Goal: Transaction & Acquisition: Subscribe to service/newsletter

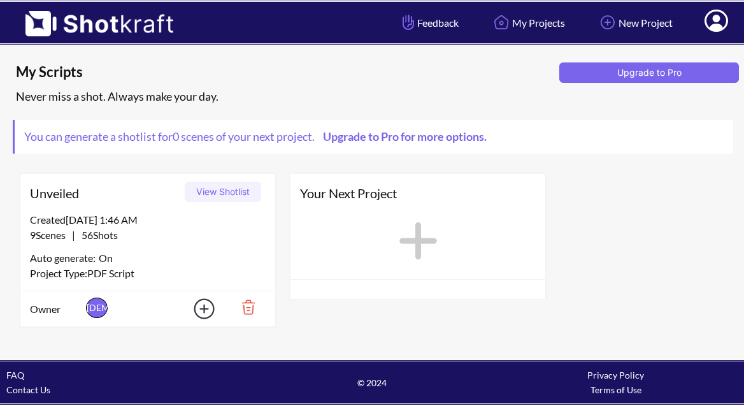
click at [225, 196] on button "View Shotlist" at bounding box center [223, 192] width 76 height 20
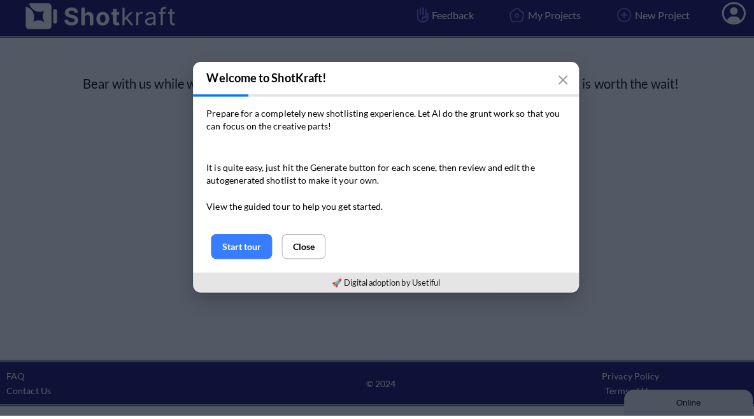
scroll to position [2, 0]
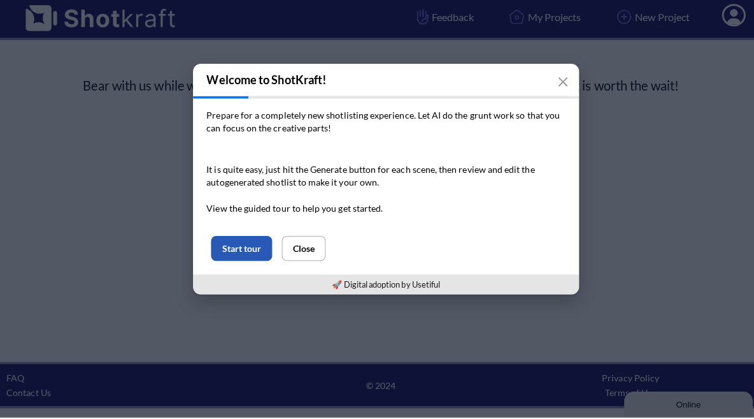
click at [233, 244] on button "Start tour" at bounding box center [239, 251] width 61 height 25
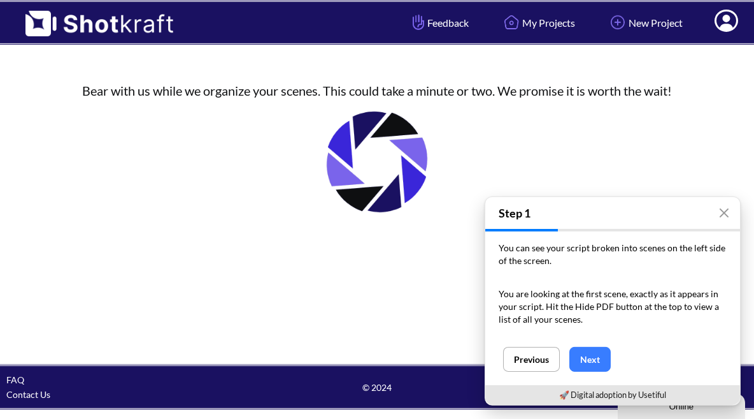
scroll to position [0, 0]
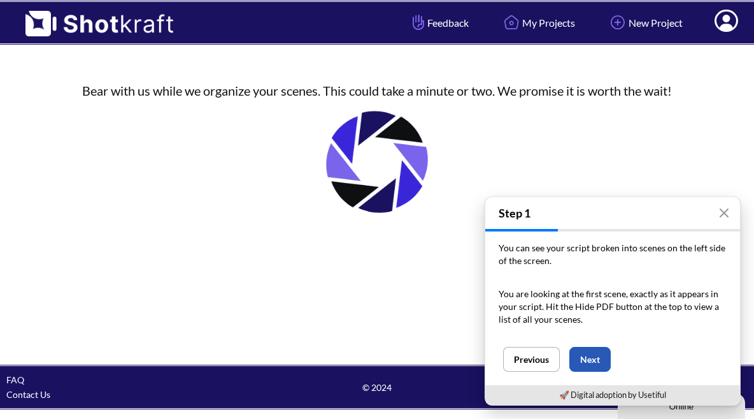
click at [594, 359] on button "Next" at bounding box center [590, 359] width 41 height 25
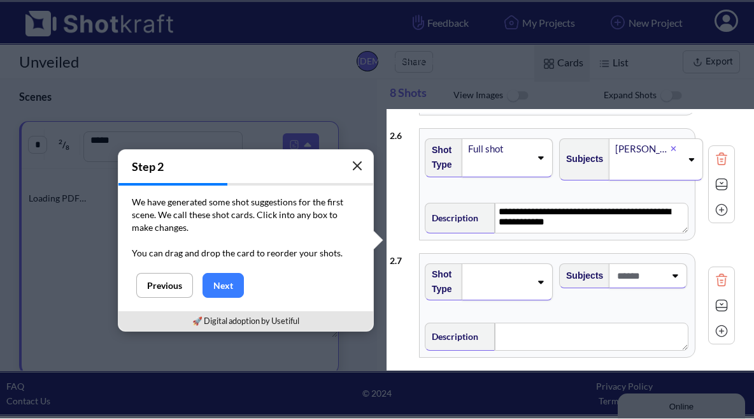
click at [361, 168] on icon "button" at bounding box center [357, 166] width 10 height 10
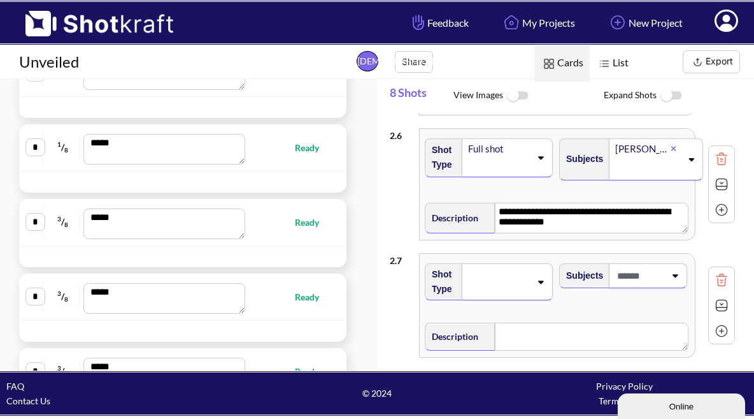
scroll to position [275, 0]
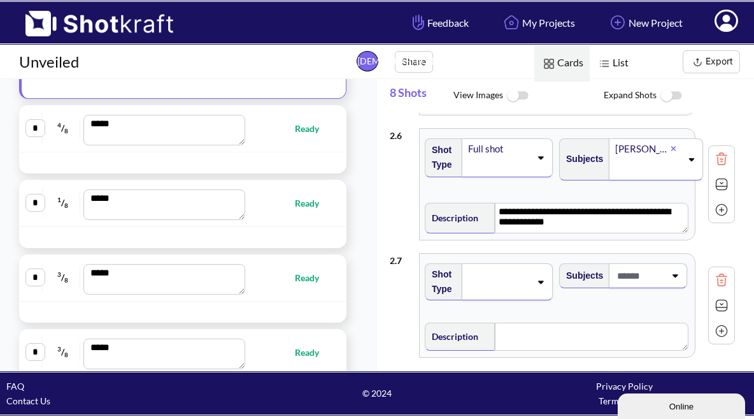
click at [295, 130] on span "Ready" at bounding box center [313, 128] width 37 height 15
type textarea "**********"
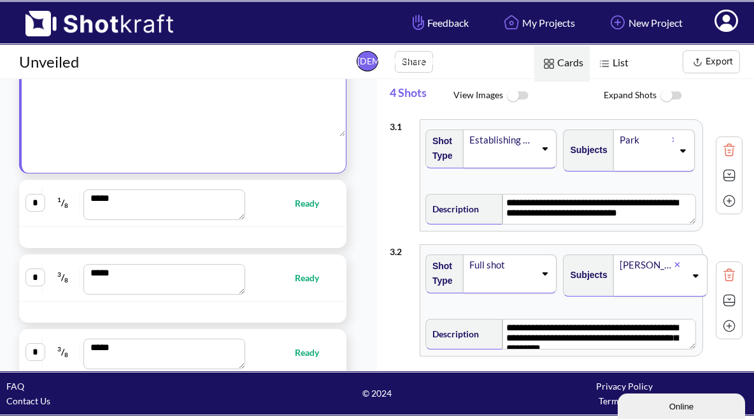
scroll to position [0, 0]
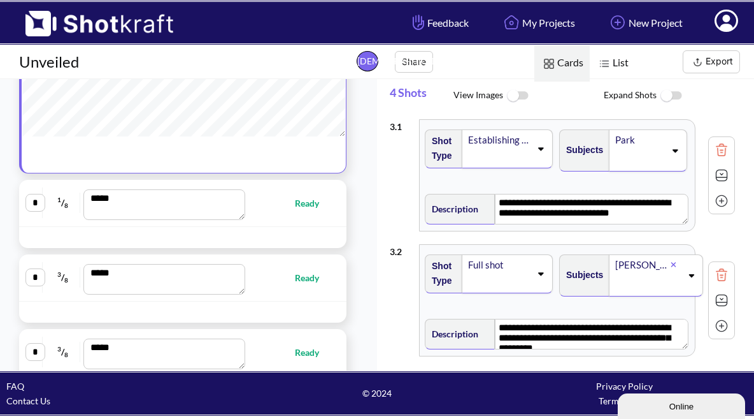
click at [519, 97] on img at bounding box center [517, 95] width 29 height 27
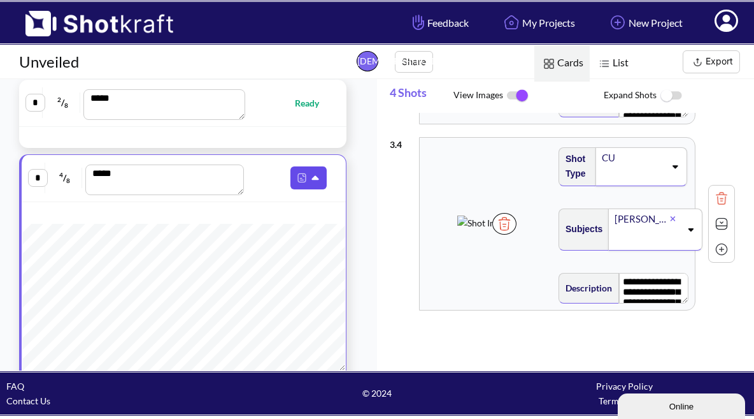
click at [312, 180] on icon at bounding box center [315, 178] width 7 height 4
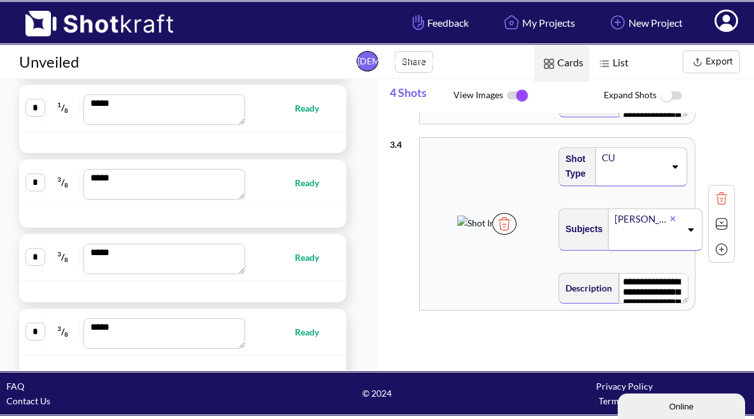
click at [299, 106] on span "Ready" at bounding box center [313, 108] width 37 height 15
type textarea "**********"
click at [312, 109] on icon at bounding box center [315, 108] width 7 height 4
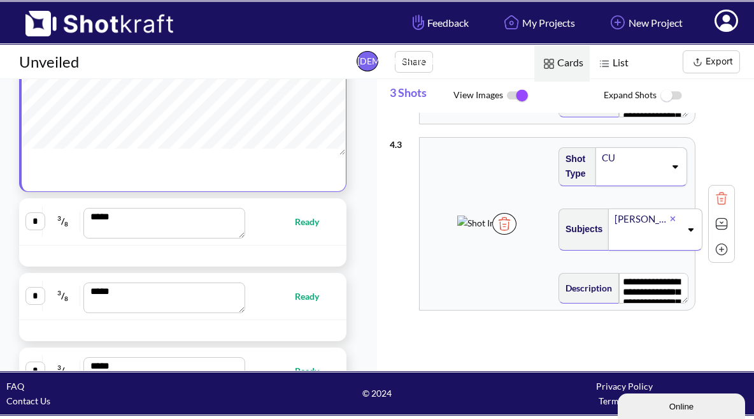
click at [296, 223] on span "Ready" at bounding box center [313, 221] width 37 height 15
type textarea "**********"
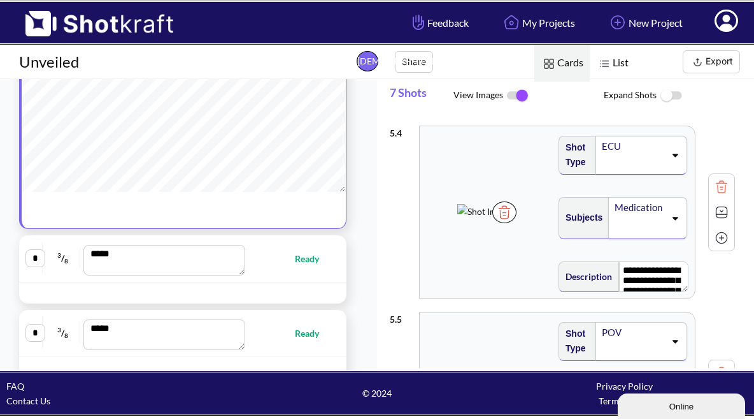
click at [303, 266] on div "* 3 / 8 *** Ready" at bounding box center [182, 258] width 315 height 34
type textarea "**********"
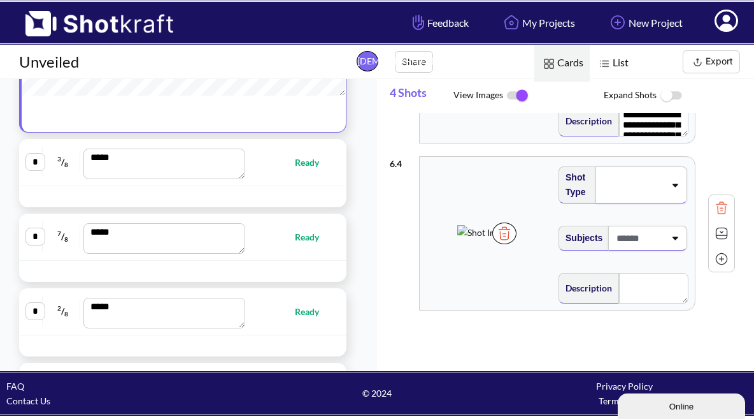
click at [295, 160] on span "Ready" at bounding box center [313, 162] width 37 height 15
type textarea "**********"
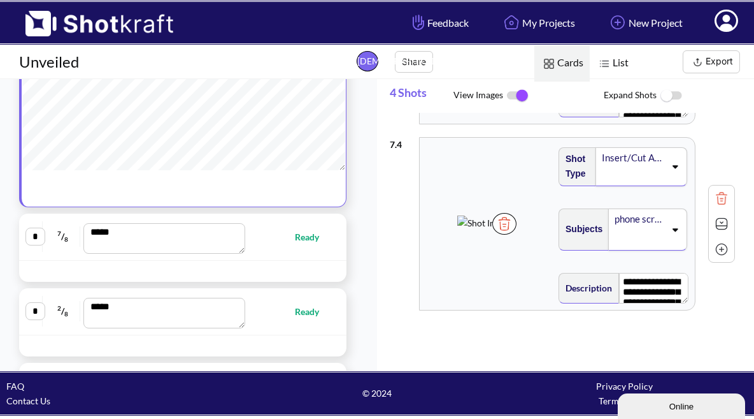
click at [312, 231] on span "Ready" at bounding box center [313, 236] width 37 height 15
type textarea "**********"
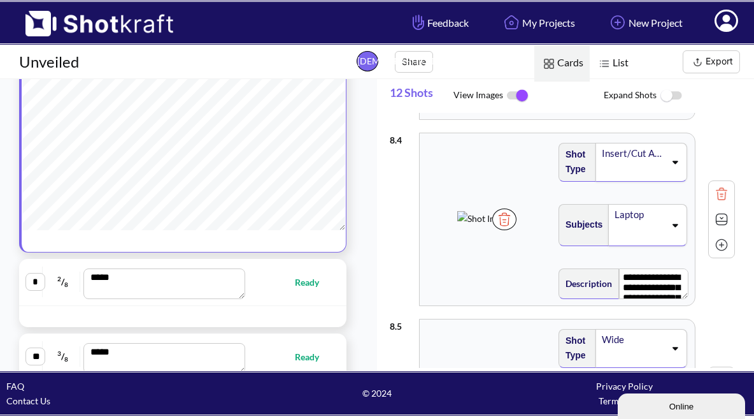
click at [295, 289] on span "Ready" at bounding box center [313, 282] width 37 height 15
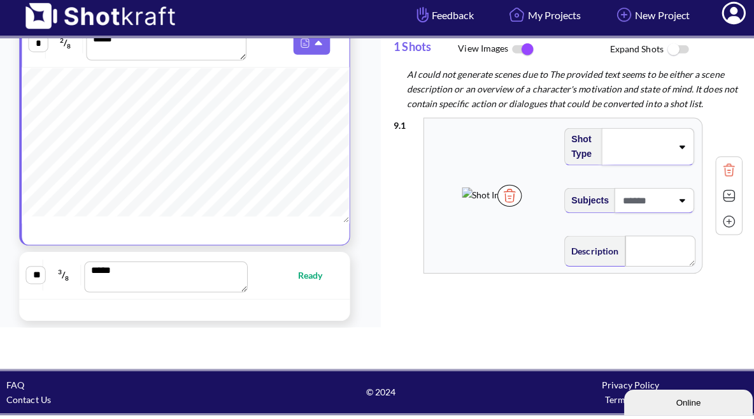
click at [299, 275] on span "Ready" at bounding box center [313, 280] width 37 height 15
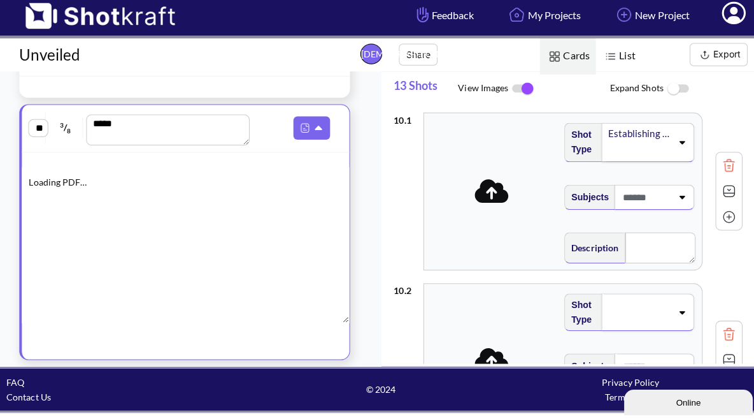
type textarea "**********"
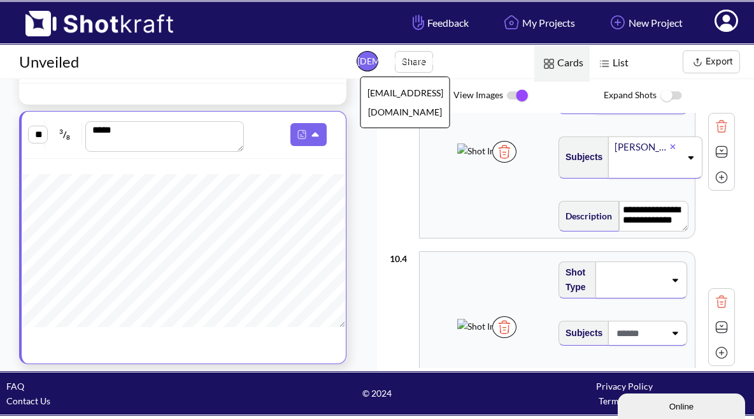
click at [364, 66] on span "AÁ aaronalva@gmail.com" at bounding box center [368, 61] width 22 height 20
click at [366, 65] on span "AÁ aaronalva@gmail.com" at bounding box center [368, 61] width 22 height 20
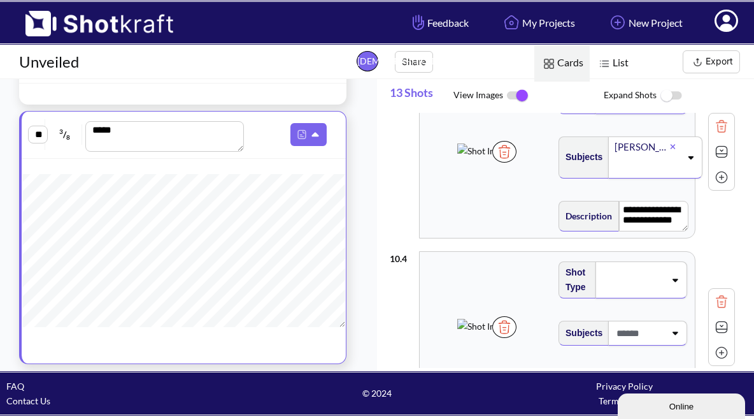
click at [730, 23] on icon at bounding box center [727, 21] width 24 height 22
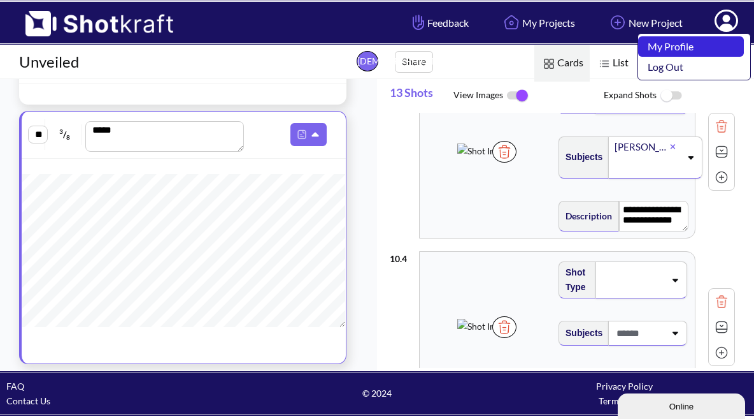
click at [694, 48] on link "My Profile" at bounding box center [691, 46] width 106 height 20
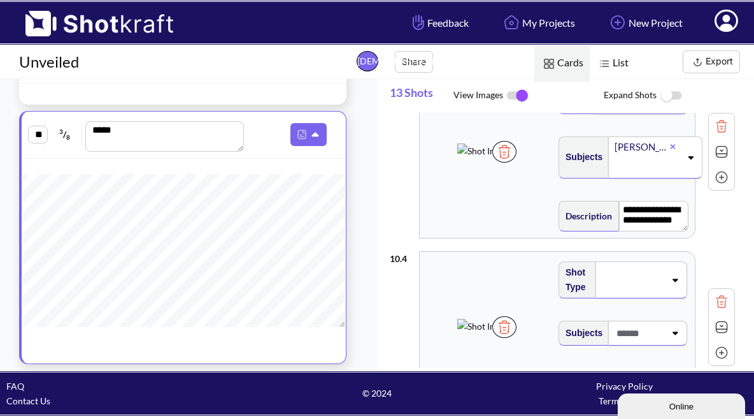
click at [738, 20] on span at bounding box center [726, 23] width 43 height 40
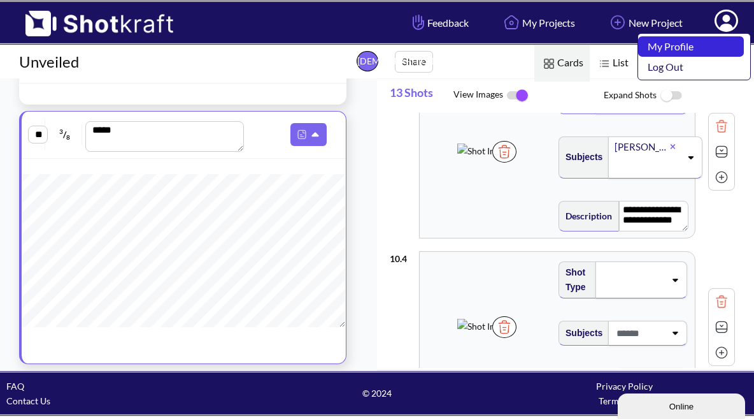
click at [681, 48] on link "My Profile" at bounding box center [691, 46] width 106 height 20
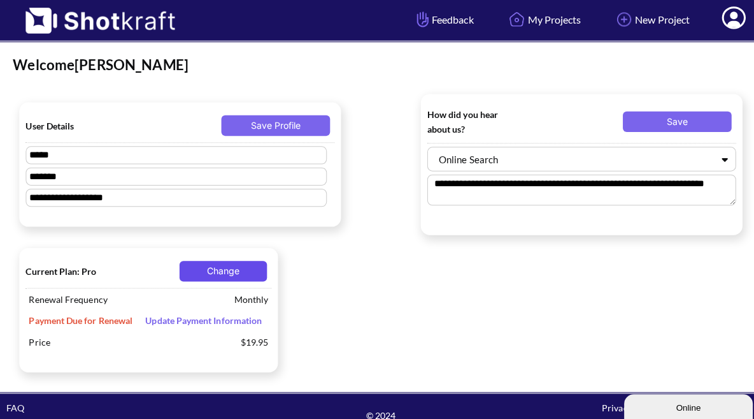
click at [237, 271] on button "Change" at bounding box center [221, 271] width 87 height 20
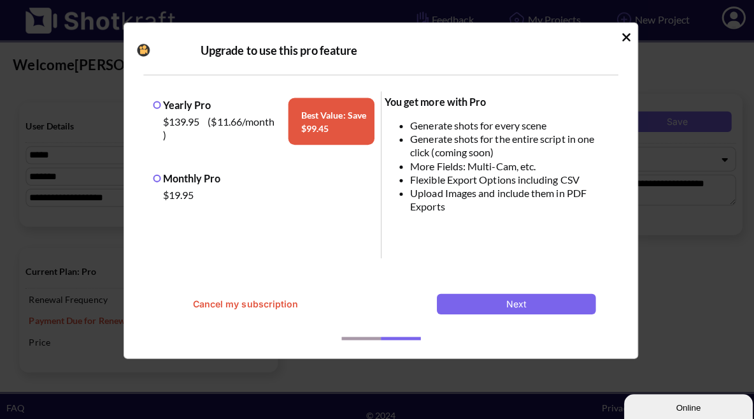
click at [154, 178] on label "Monthly Pro" at bounding box center [185, 179] width 67 height 12
click at [542, 299] on button "Next" at bounding box center [511, 304] width 157 height 20
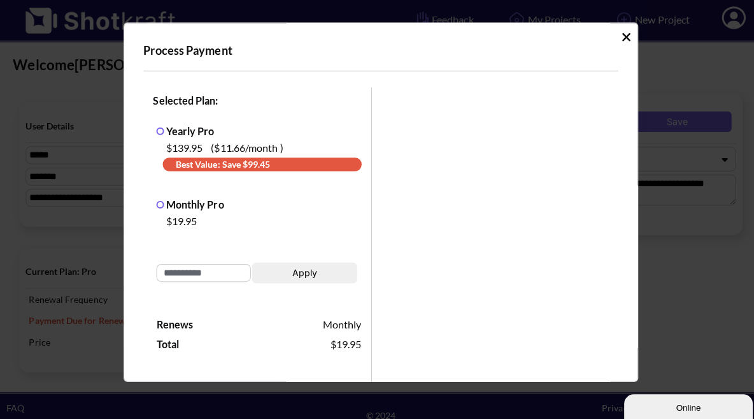
click at [614, 41] on div "Process Payment Selected Plan: Yearly Pro $139.95 ( $11.66 /month ) Best Value:…" at bounding box center [377, 203] width 510 height 356
click at [616, 37] on icon "Idle Modal" at bounding box center [620, 40] width 8 height 8
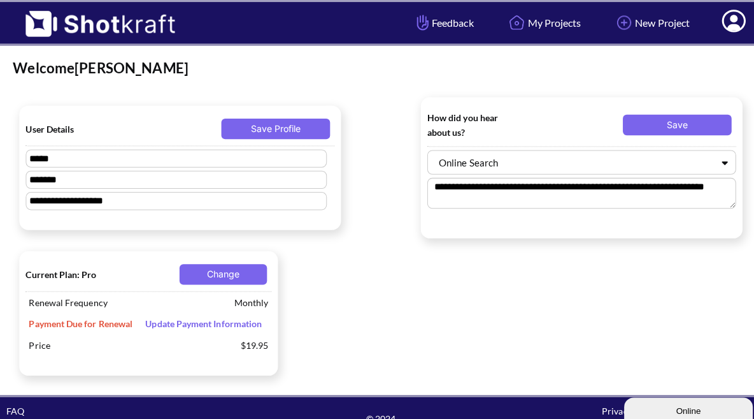
scroll to position [8, 0]
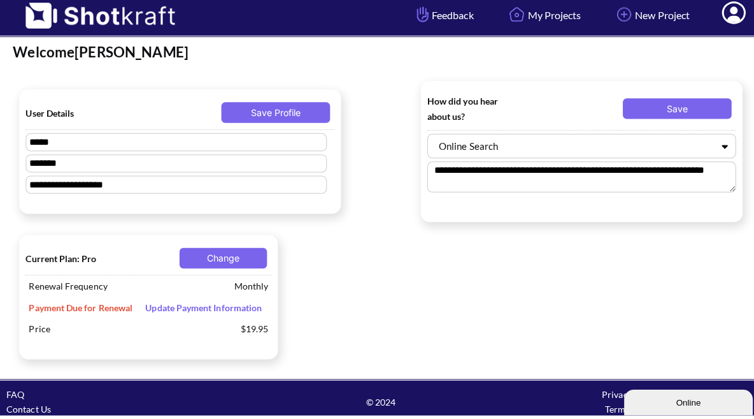
click at [203, 306] on span "Update Payment Information" at bounding box center [202, 311] width 128 height 11
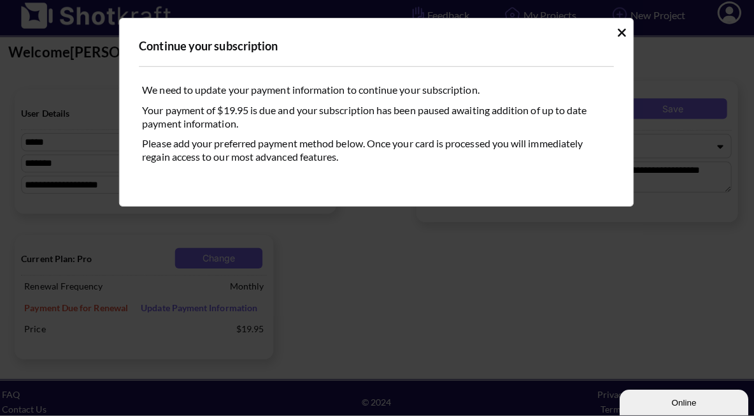
click at [616, 36] on icon "Idle Modal" at bounding box center [620, 40] width 8 height 8
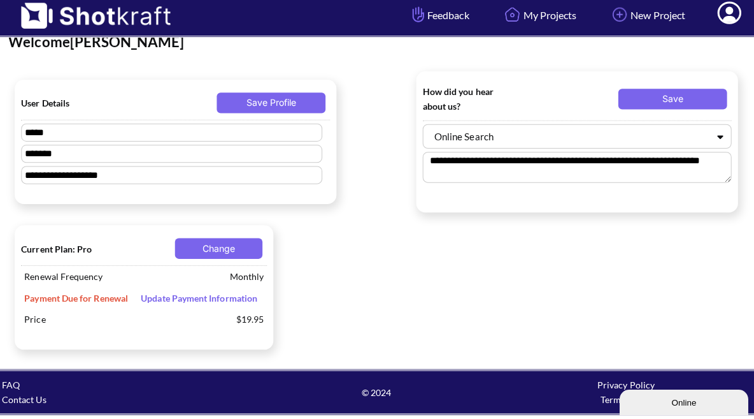
scroll to position [24, 0]
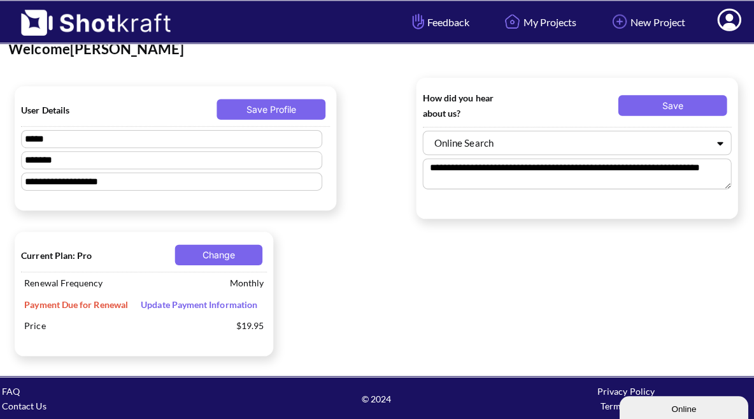
click at [175, 297] on span "Update Payment Information" at bounding box center [202, 302] width 128 height 11
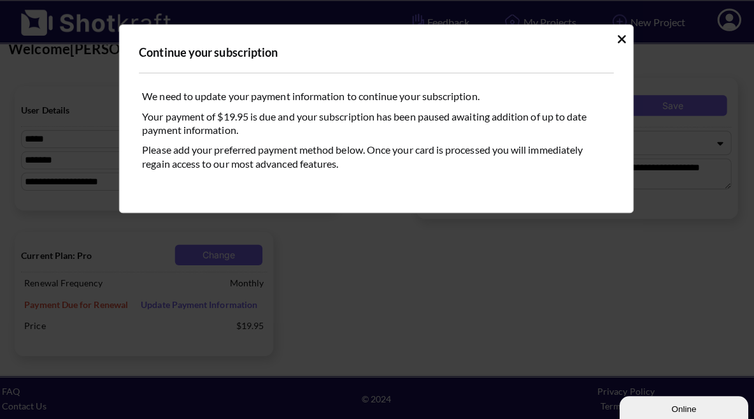
click at [475, 165] on div "Please add your preferred payment method below. Once your card is processed you…" at bounding box center [377, 163] width 470 height 47
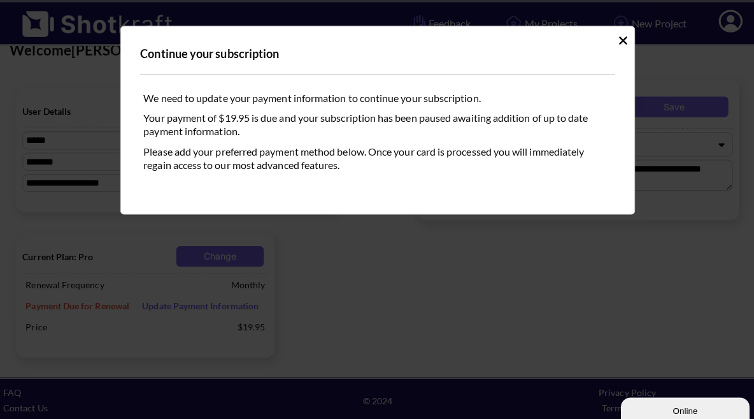
click at [616, 40] on icon "Idle Modal" at bounding box center [620, 40] width 8 height 8
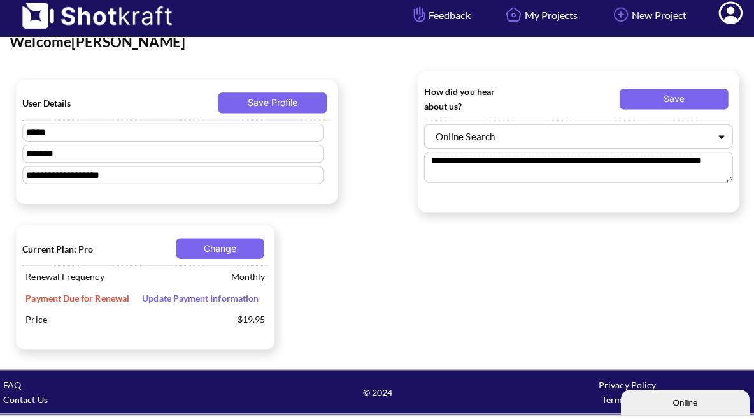
scroll to position [22, 0]
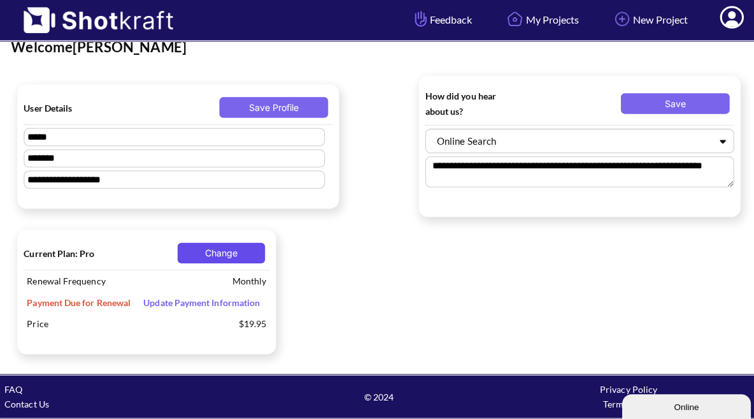
click at [228, 249] on button "Change" at bounding box center [221, 253] width 87 height 20
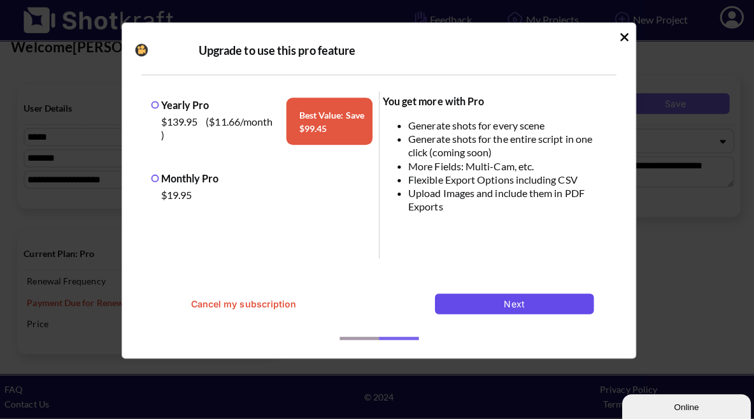
click at [498, 306] on button "Next" at bounding box center [511, 304] width 157 height 20
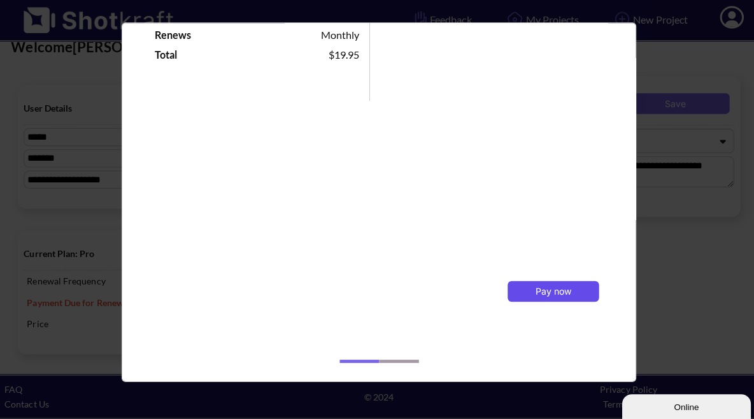
scroll to position [286, 0]
click at [540, 287] on span "Pay now" at bounding box center [550, 291] width 36 height 11
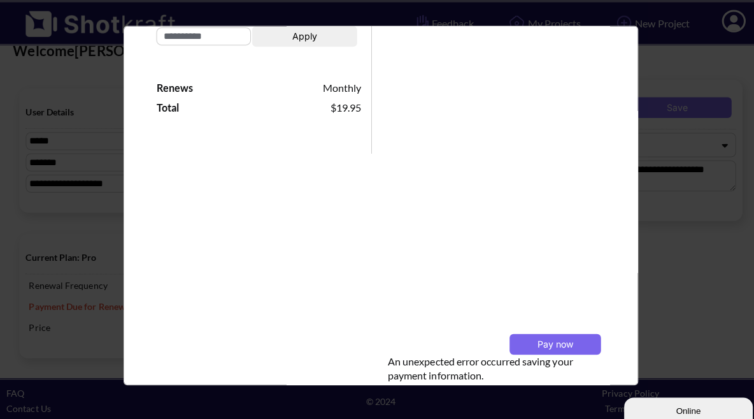
scroll to position [241, 0]
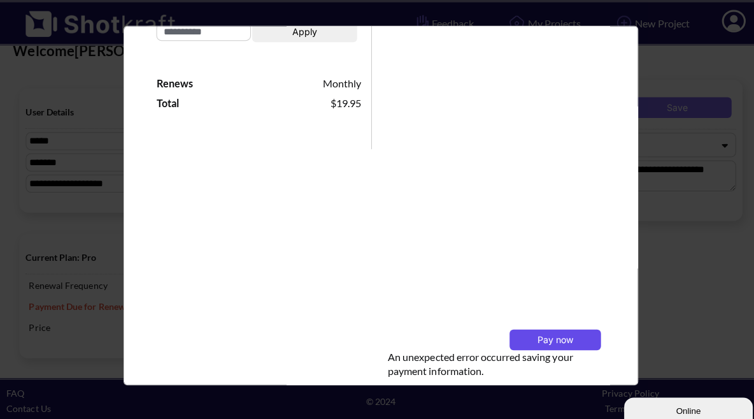
click at [554, 331] on span "Pay now" at bounding box center [550, 336] width 36 height 11
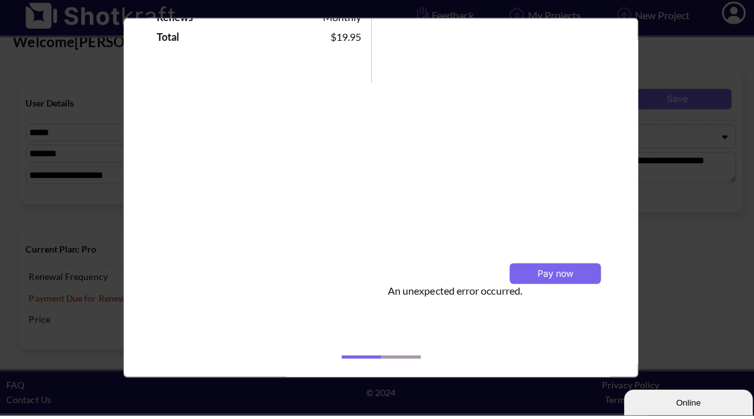
scroll to position [21, 0]
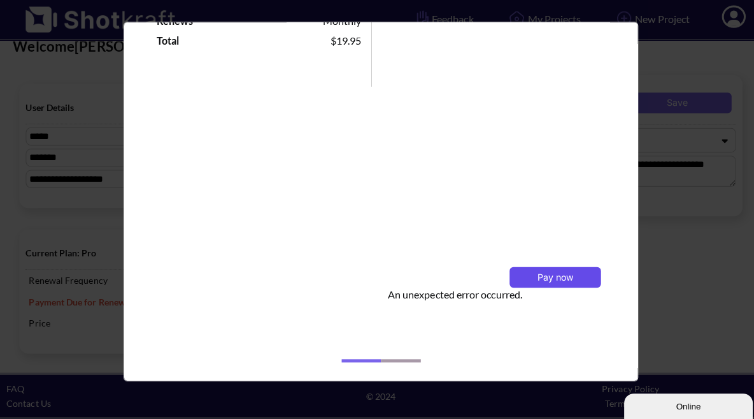
click at [534, 282] on button "Pay now" at bounding box center [550, 278] width 90 height 20
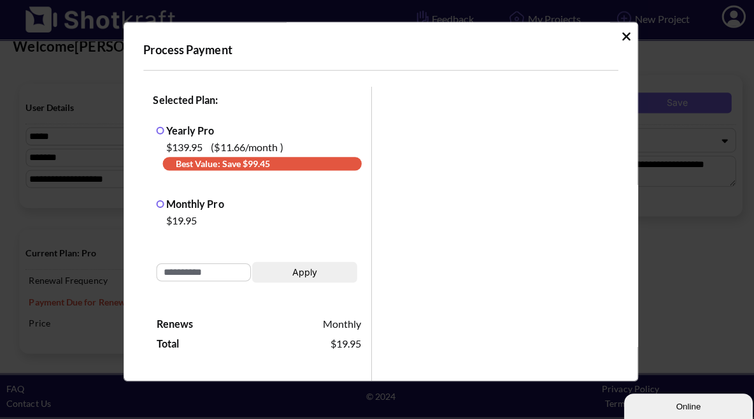
scroll to position [0, 0]
click at [615, 38] on icon "Idle Modal" at bounding box center [620, 40] width 10 height 13
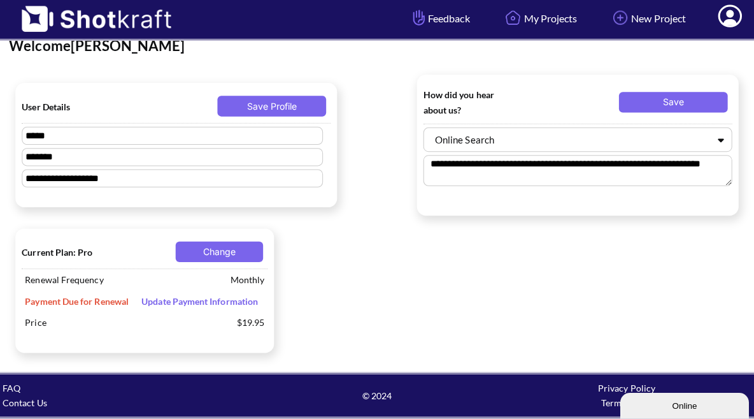
click at [171, 297] on span "Update Payment Information" at bounding box center [202, 302] width 128 height 11
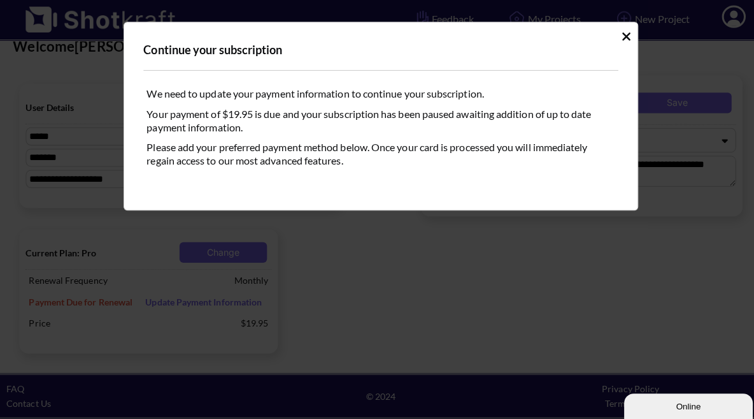
scroll to position [21, 0]
click at [609, 35] on div "Continue your subscription We need to update your payment information to contin…" at bounding box center [377, 118] width 510 height 187
click at [608, 35] on div "Continue your subscription We need to update your payment information to contin…" at bounding box center [377, 118] width 510 height 187
click at [615, 34] on icon "Idle Modal" at bounding box center [620, 40] width 10 height 13
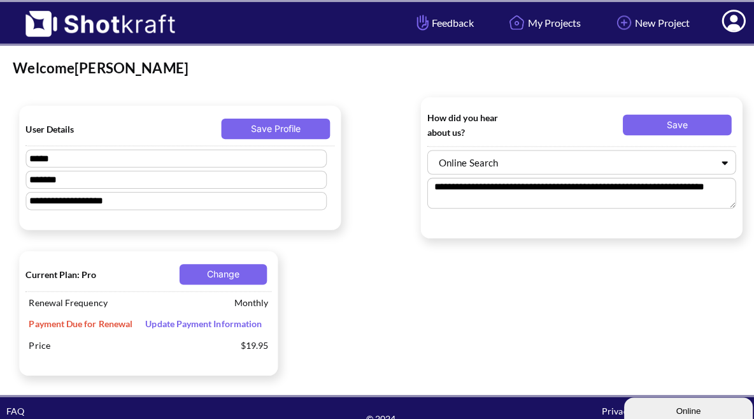
scroll to position [18, 0]
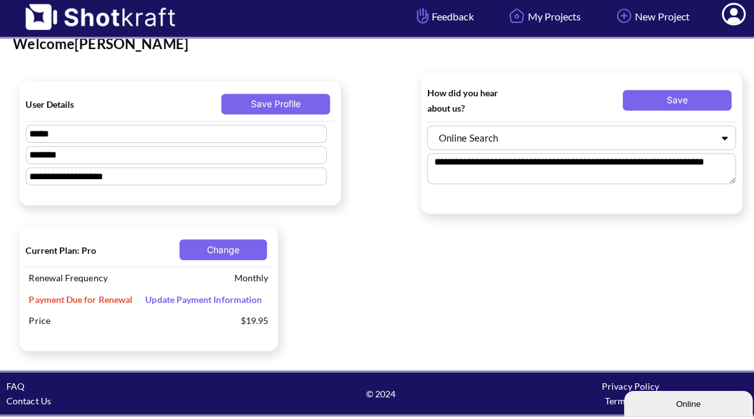
click at [241, 298] on span "Update Payment Information" at bounding box center [202, 302] width 128 height 11
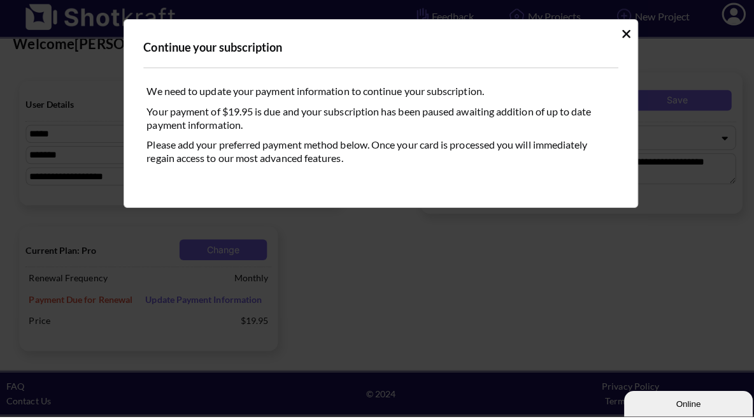
click at [618, 34] on icon "Idle Modal" at bounding box center [620, 40] width 10 height 13
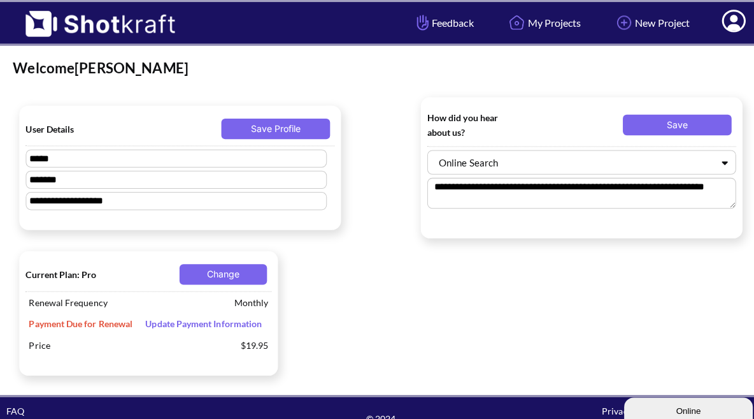
scroll to position [0, 0]
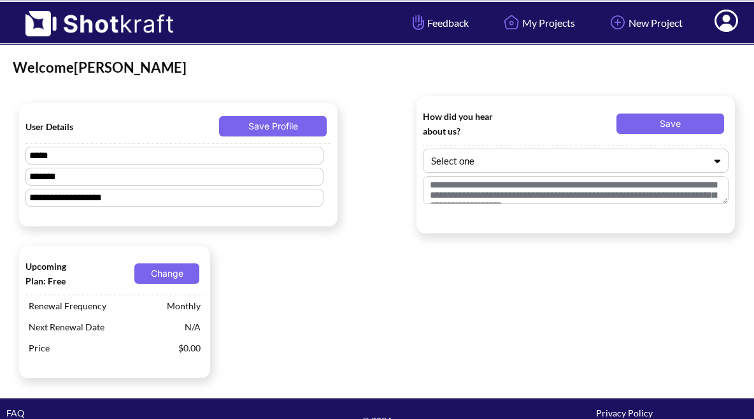
type textarea "**********"
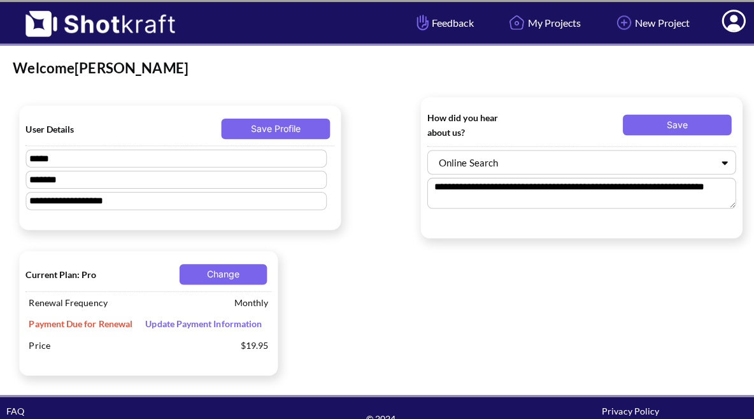
click at [222, 322] on span "Update Payment Information" at bounding box center [202, 320] width 128 height 11
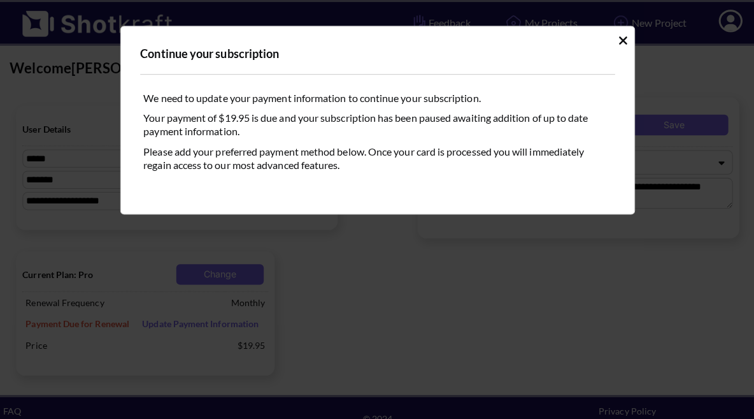
click at [616, 38] on icon "Idle Modal" at bounding box center [620, 40] width 8 height 8
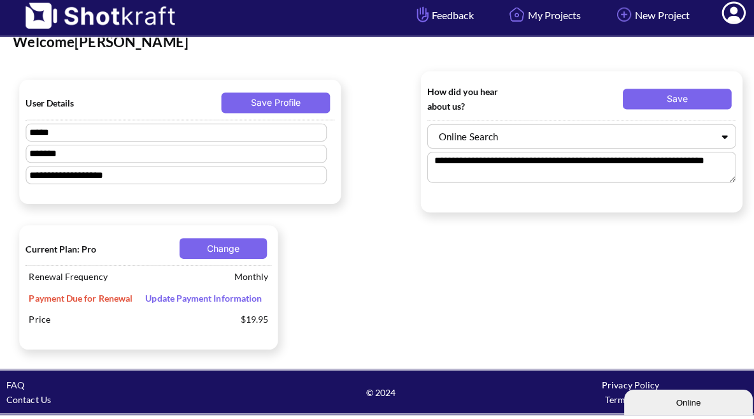
scroll to position [23, 0]
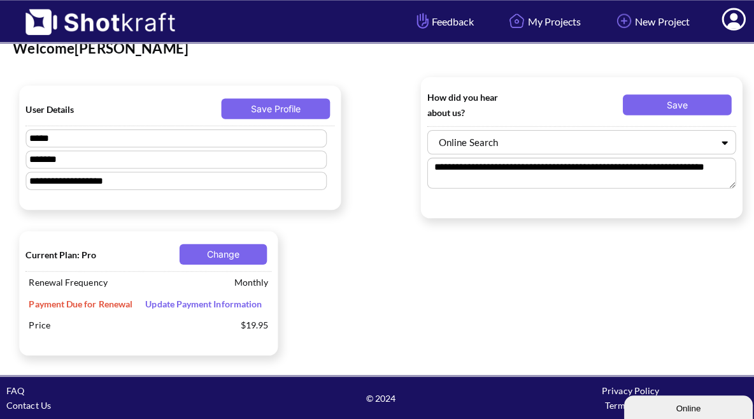
click at [241, 297] on span "Update Payment Information" at bounding box center [202, 302] width 128 height 11
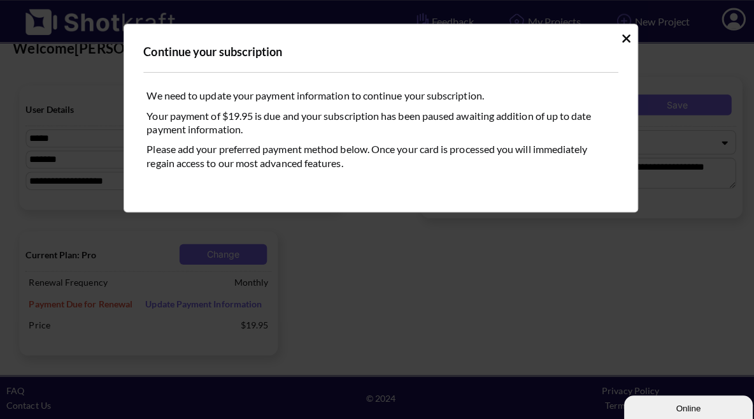
click at [616, 40] on icon "Idle Modal" at bounding box center [620, 40] width 10 height 13
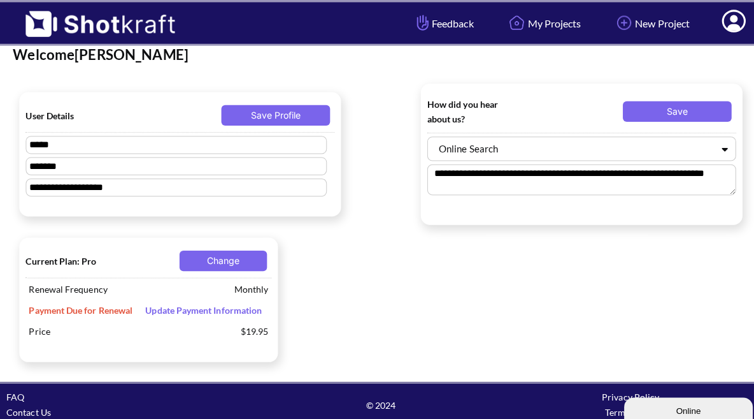
scroll to position [11, 0]
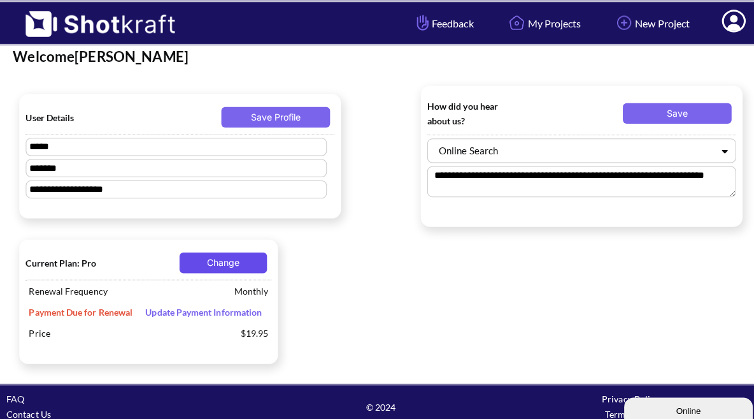
click at [245, 264] on button "Change" at bounding box center [221, 260] width 87 height 20
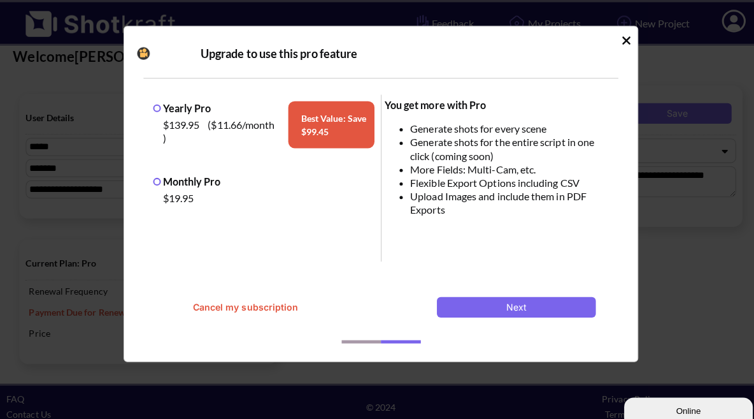
click at [154, 179] on label "Monthly Pro" at bounding box center [185, 179] width 67 height 12
click at [540, 302] on button "Next" at bounding box center [511, 304] width 157 height 20
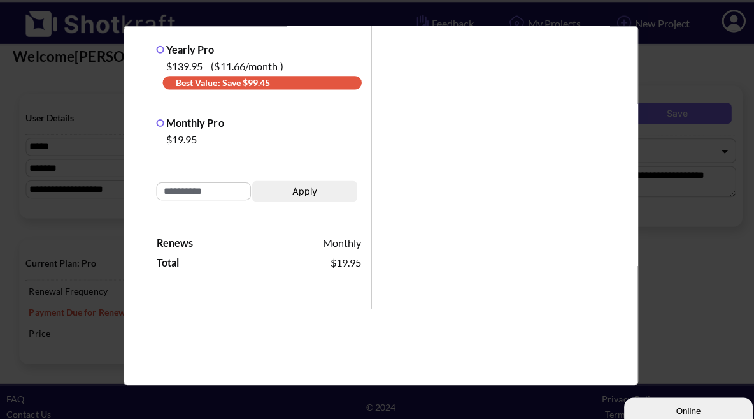
scroll to position [117, 0]
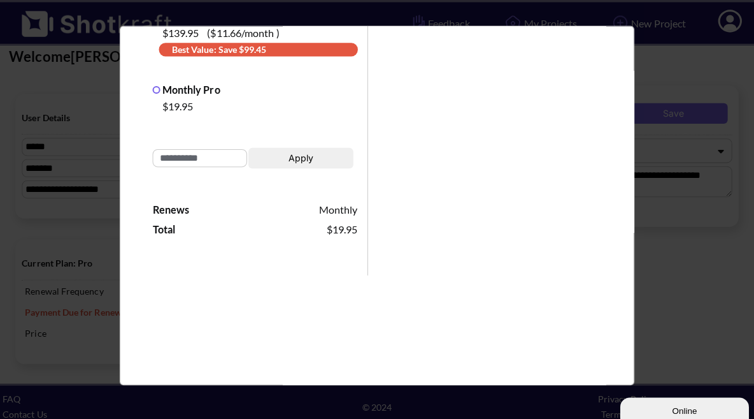
click at [612, 254] on div "Process Payment Selected Plan: Yearly Pro $139.95 ( $11.66 /month ) Best Value:…" at bounding box center [377, 203] width 510 height 356
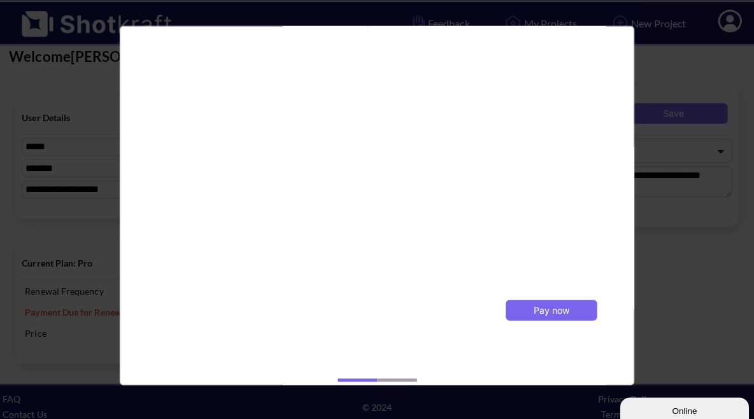
scroll to position [18, 0]
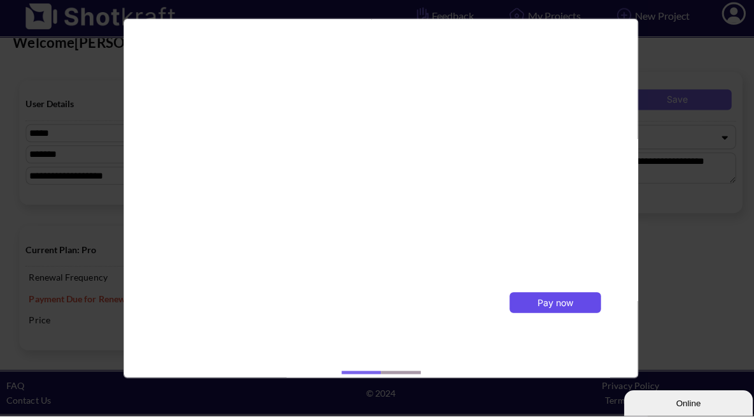
click at [544, 303] on span "Pay now" at bounding box center [550, 306] width 36 height 11
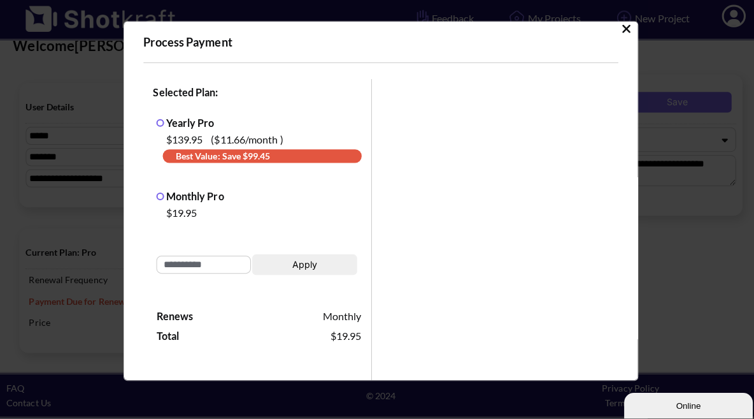
scroll to position [8, 0]
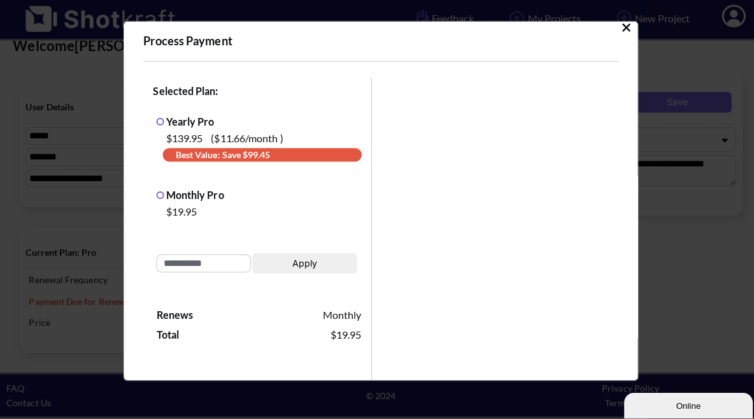
click at [306, 261] on button "Apply" at bounding box center [301, 265] width 103 height 20
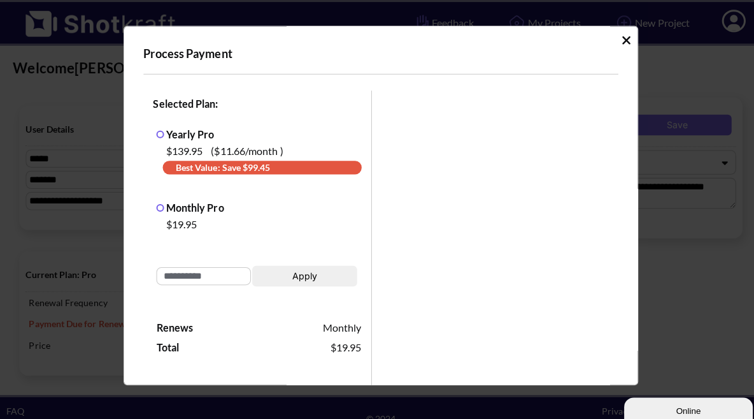
scroll to position [0, 0]
click at [616, 41] on icon "Idle Modal" at bounding box center [620, 40] width 8 height 8
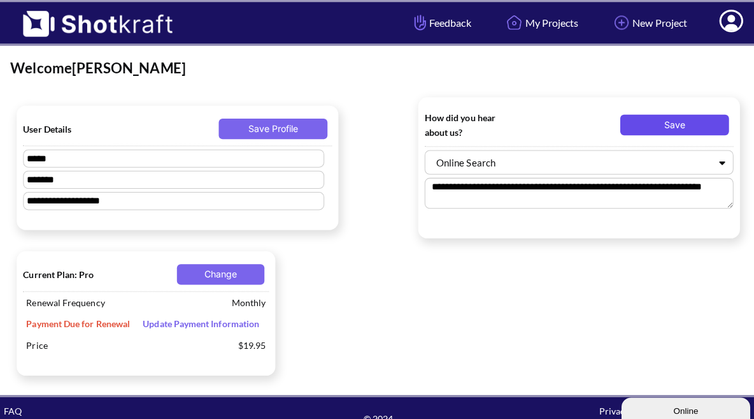
click at [673, 124] on button "Save" at bounding box center [671, 123] width 108 height 20
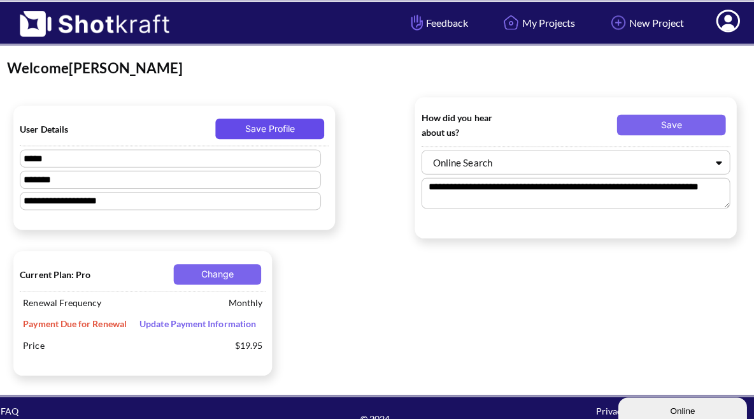
click at [262, 123] on button "Save Profile" at bounding box center [273, 127] width 108 height 20
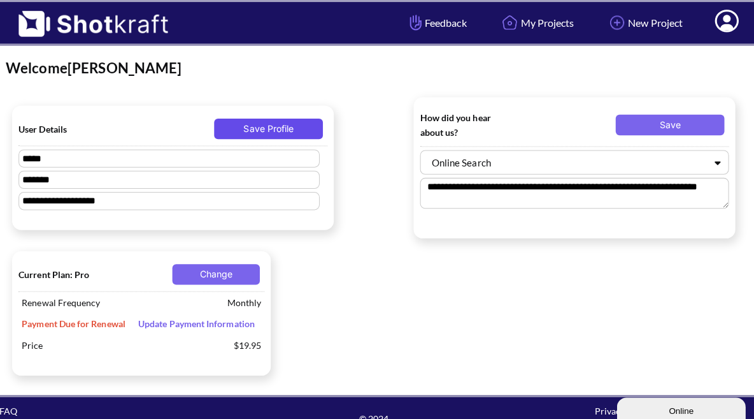
scroll to position [0, 1]
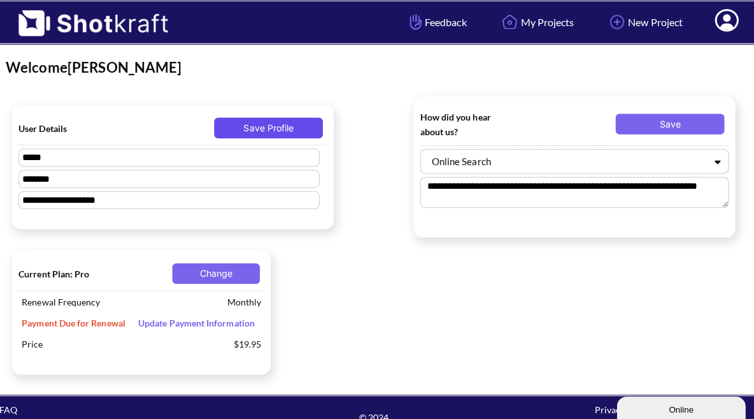
click at [293, 129] on button "Save Profile" at bounding box center [273, 127] width 108 height 20
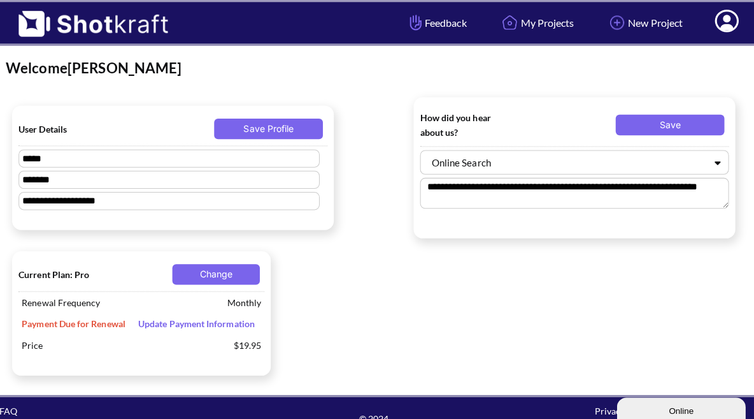
click at [729, 22] on icon at bounding box center [727, 21] width 24 height 22
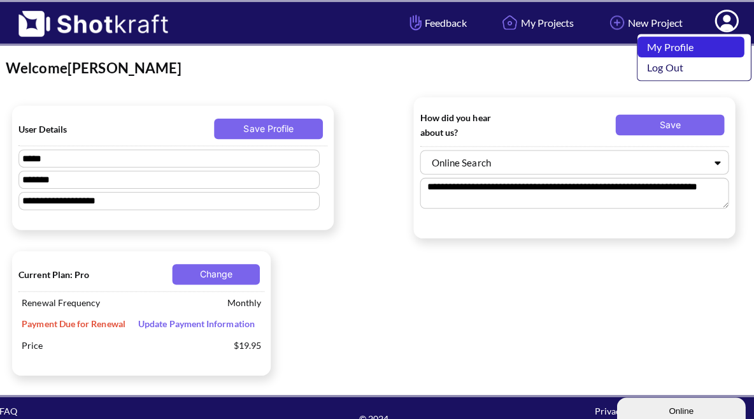
click at [693, 47] on link "My Profile" at bounding box center [691, 46] width 106 height 20
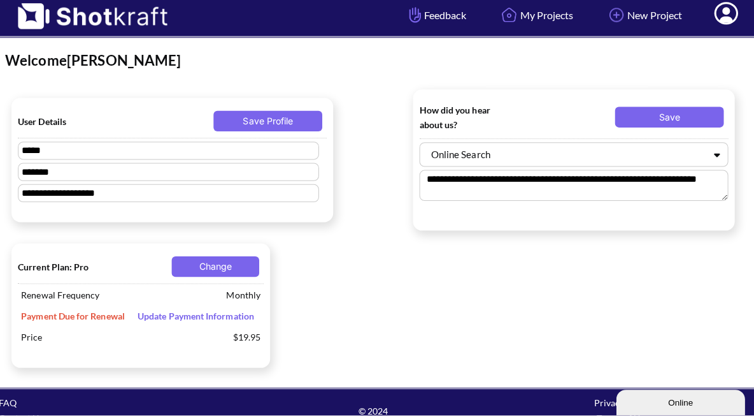
click at [205, 321] on span "Update Payment Information" at bounding box center [201, 320] width 134 height 21
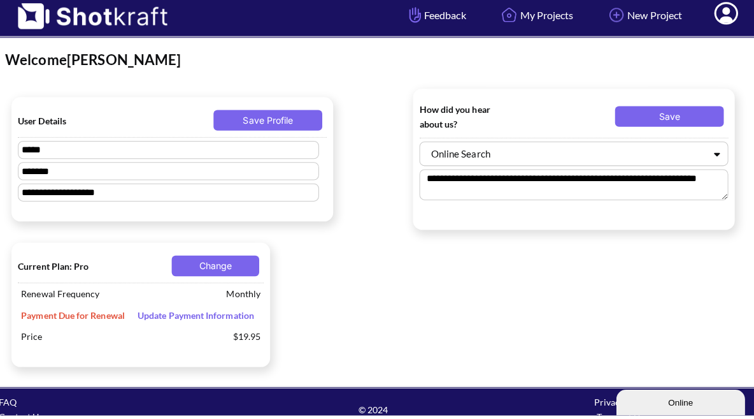
click at [210, 314] on span "Update Payment Information" at bounding box center [202, 319] width 128 height 11
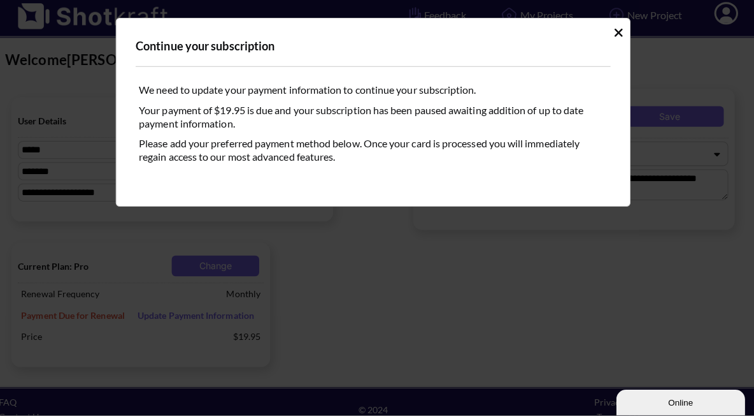
click at [615, 34] on icon "Idle Modal" at bounding box center [620, 40] width 10 height 13
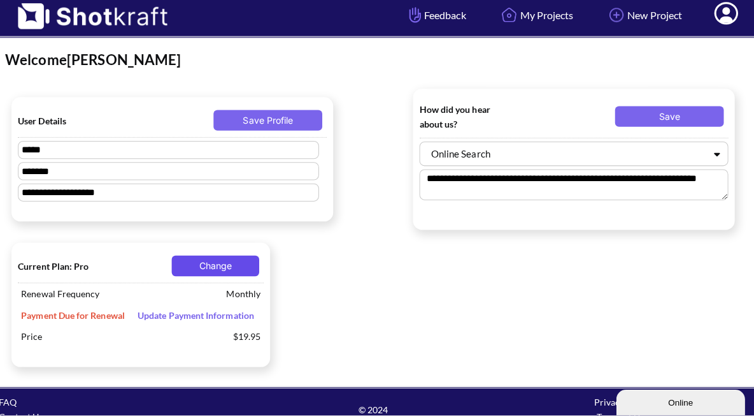
click at [224, 261] on button "Change" at bounding box center [221, 271] width 87 height 20
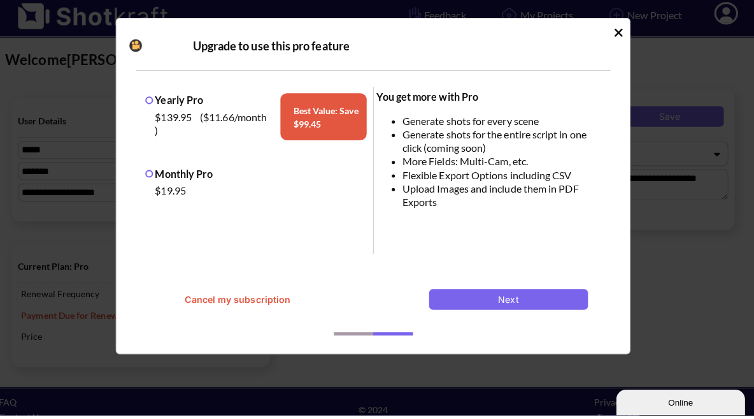
click at [152, 173] on label "Monthly Pro" at bounding box center [185, 179] width 67 height 12
click at [489, 301] on button "Next" at bounding box center [511, 304] width 157 height 20
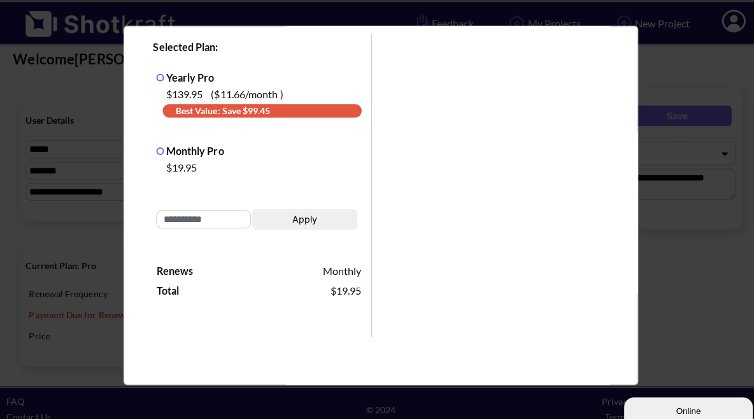
scroll to position [8, 0]
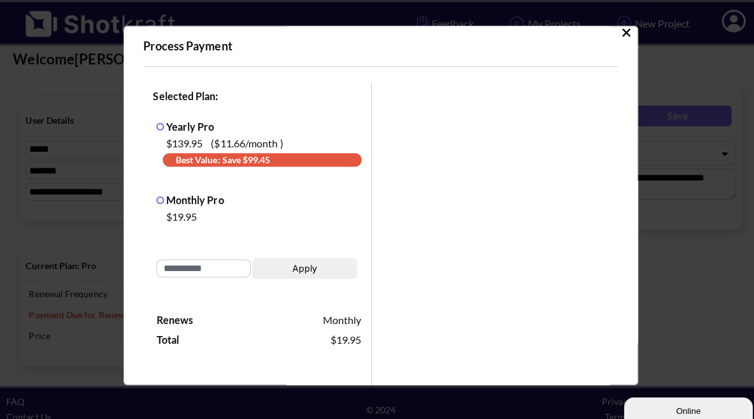
click at [615, 34] on icon "Idle Modal" at bounding box center [620, 32] width 10 height 13
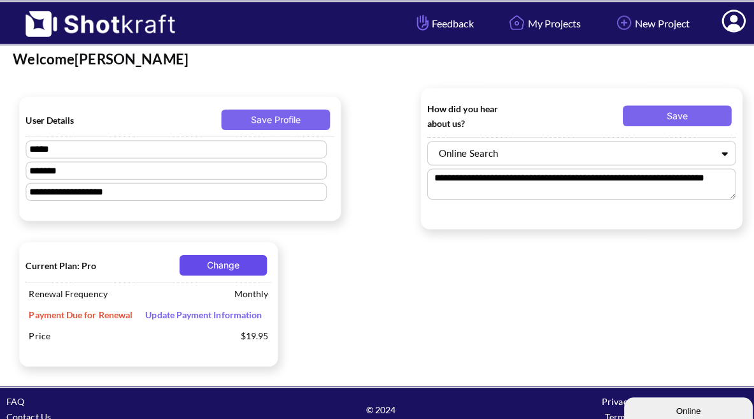
click at [241, 266] on button "Change" at bounding box center [221, 262] width 87 height 20
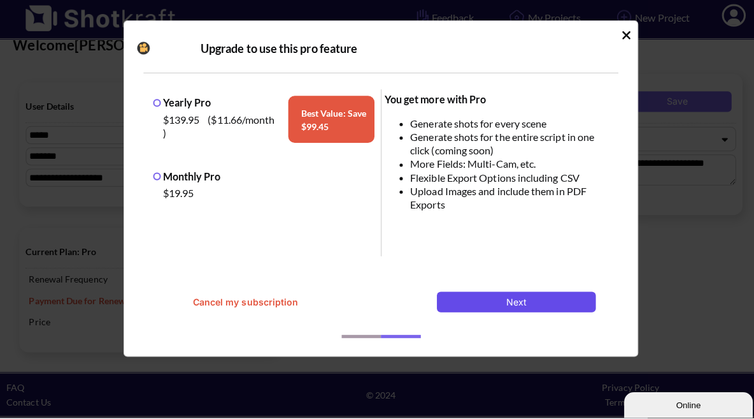
scroll to position [15, 0]
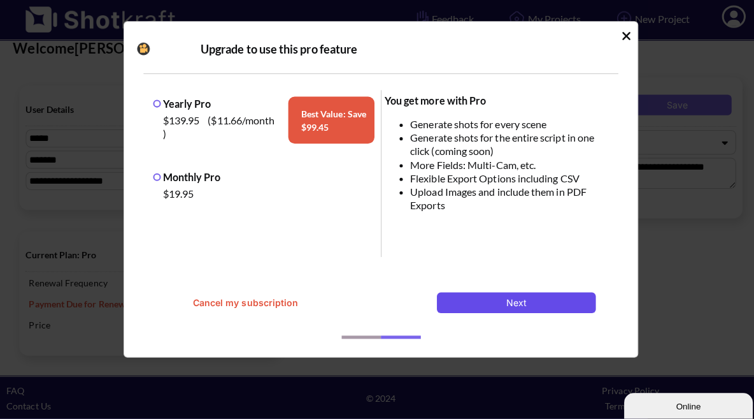
click at [514, 303] on button "Next" at bounding box center [511, 304] width 157 height 20
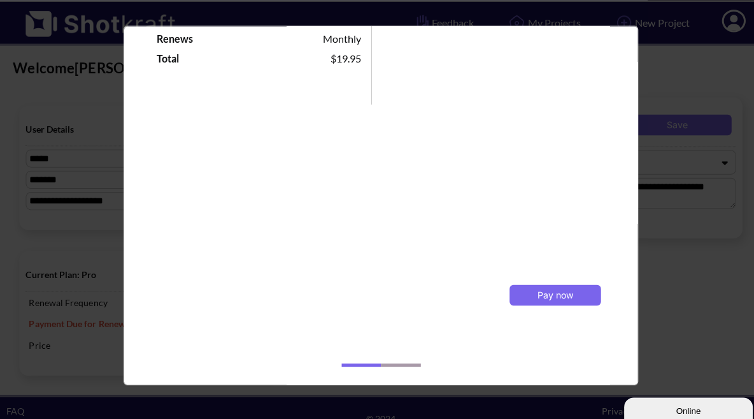
scroll to position [0, 0]
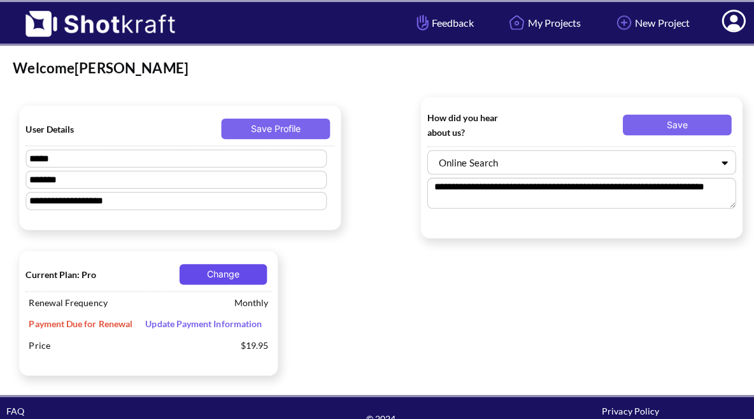
click at [238, 271] on button "Change" at bounding box center [221, 271] width 87 height 20
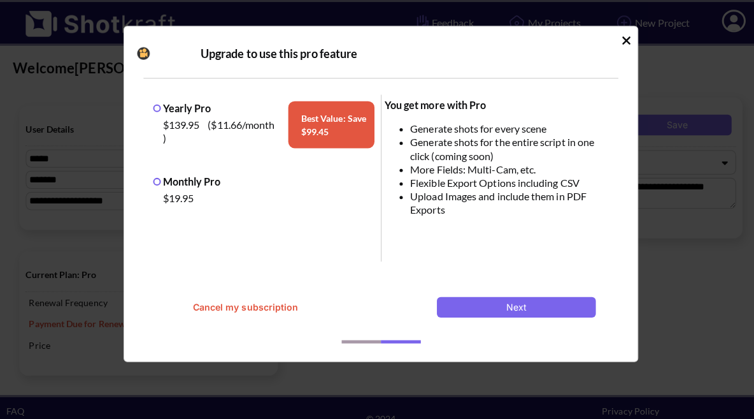
scroll to position [0, 1]
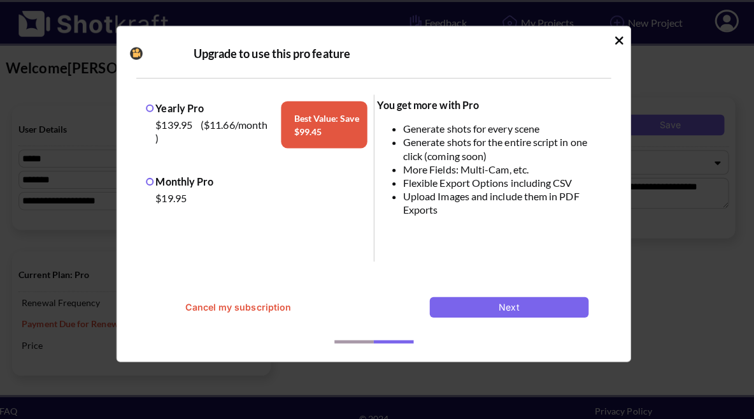
click at [152, 178] on label "Monthly Pro" at bounding box center [185, 179] width 67 height 12
click at [476, 308] on button "Next" at bounding box center [511, 304] width 157 height 20
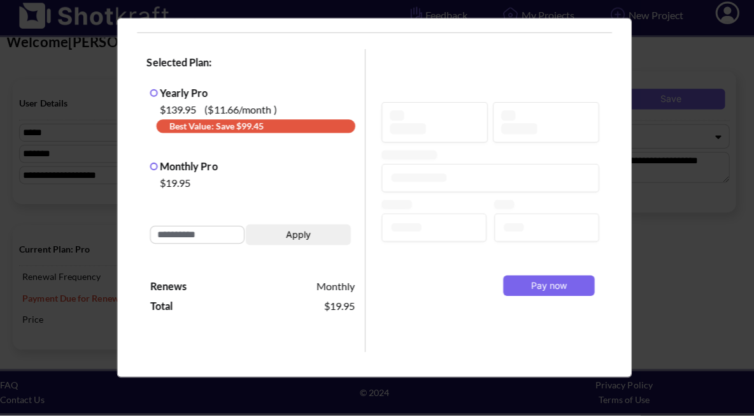
scroll to position [31, 0]
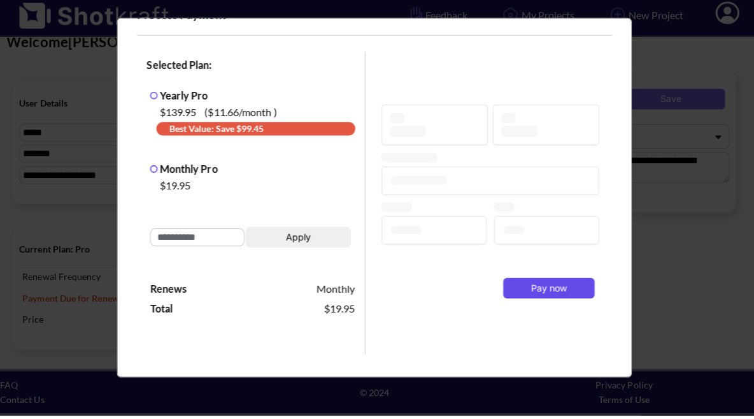
click at [531, 292] on button "Pay now" at bounding box center [550, 293] width 90 height 20
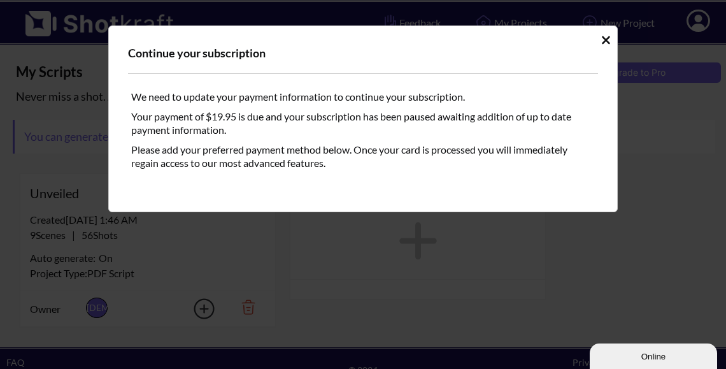
click at [608, 43] on icon "Idle Modal" at bounding box center [606, 40] width 8 height 8
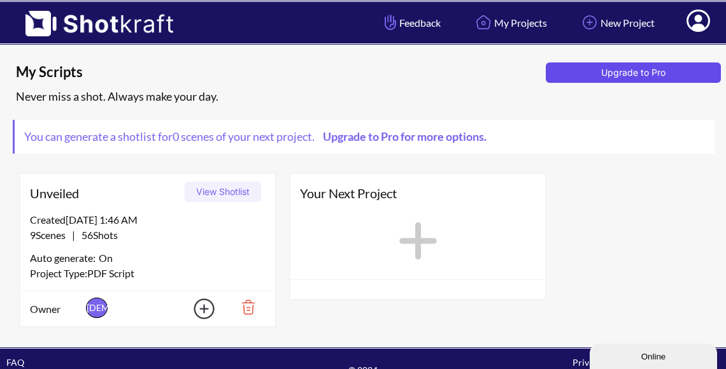
click at [673, 77] on button "Upgrade to Pro" at bounding box center [633, 72] width 175 height 20
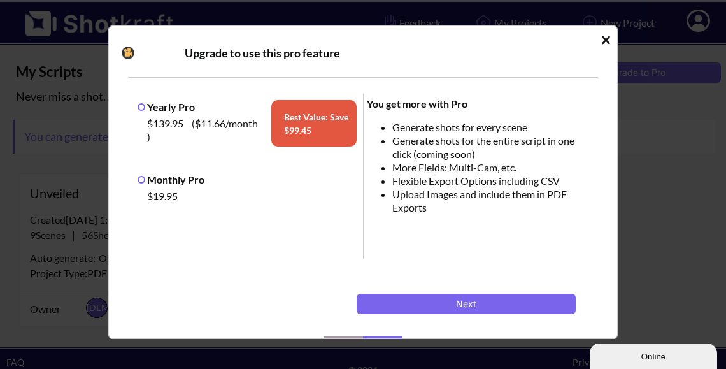
drag, startPoint x: 141, startPoint y: 178, endPoint x: 155, endPoint y: 191, distance: 19.4
click at [141, 178] on label "Monthly Pro" at bounding box center [171, 179] width 67 height 12
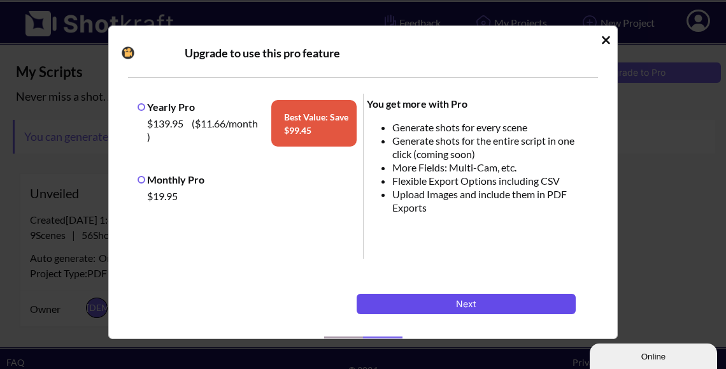
click at [461, 299] on button "Next" at bounding box center [466, 304] width 219 height 20
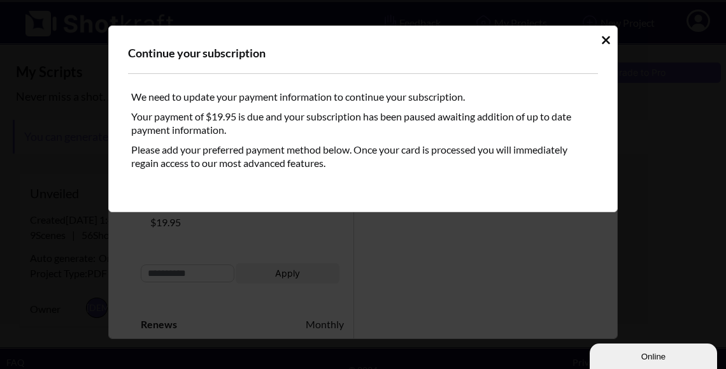
click at [606, 41] on icon "Idle Modal" at bounding box center [606, 40] width 8 height 8
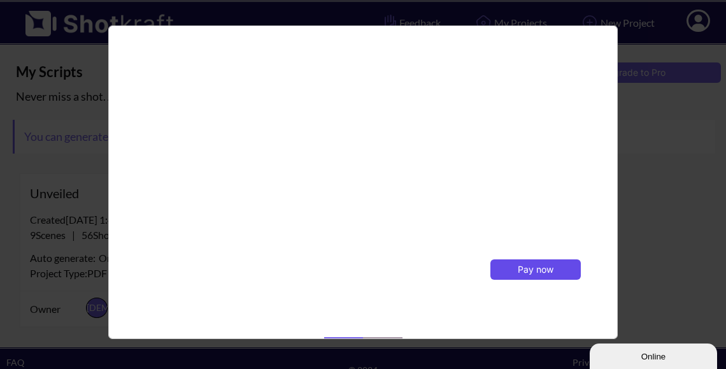
scroll to position [368, 0]
click at [534, 269] on span "Pay now" at bounding box center [536, 267] width 36 height 11
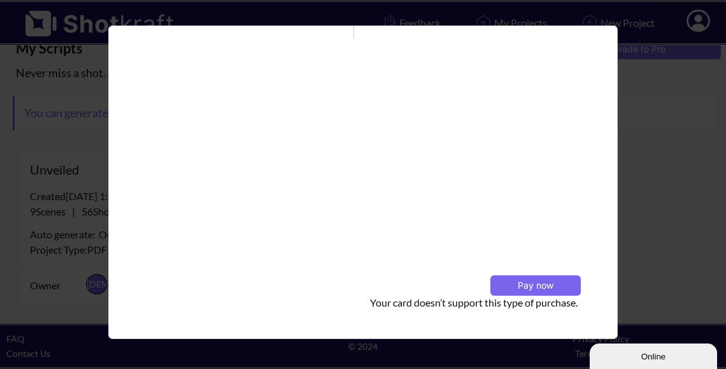
scroll to position [352, 0]
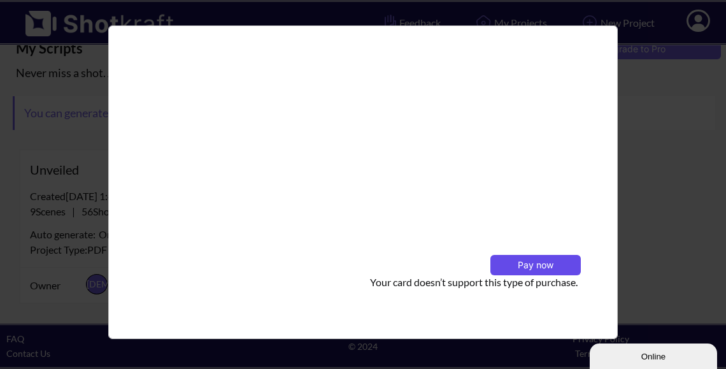
click at [548, 261] on button "Pay now" at bounding box center [536, 265] width 90 height 20
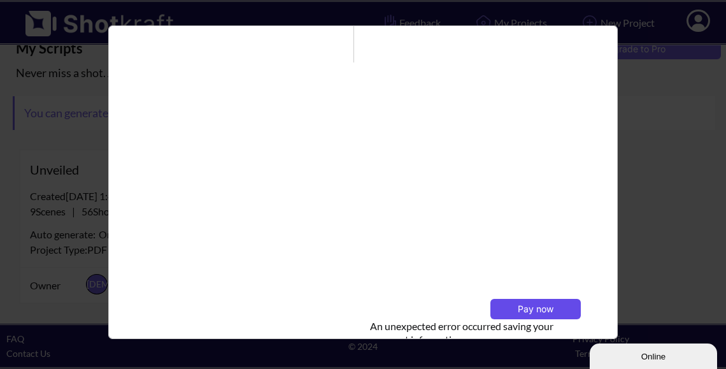
scroll to position [341, 0]
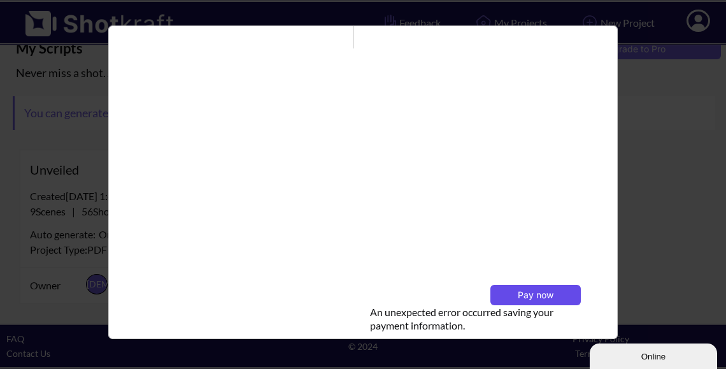
click at [530, 297] on span "Pay now" at bounding box center [536, 294] width 36 height 11
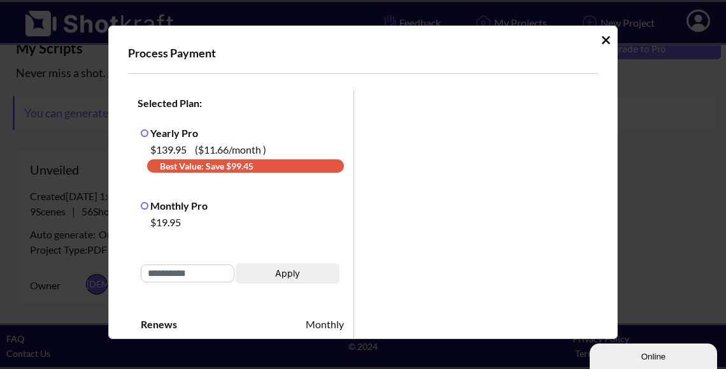
scroll to position [0, 0]
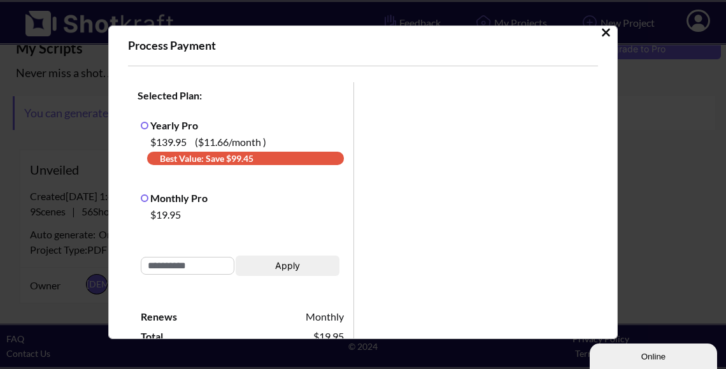
click at [175, 157] on span "Best Value: Save $ 99.45" at bounding box center [245, 158] width 197 height 13
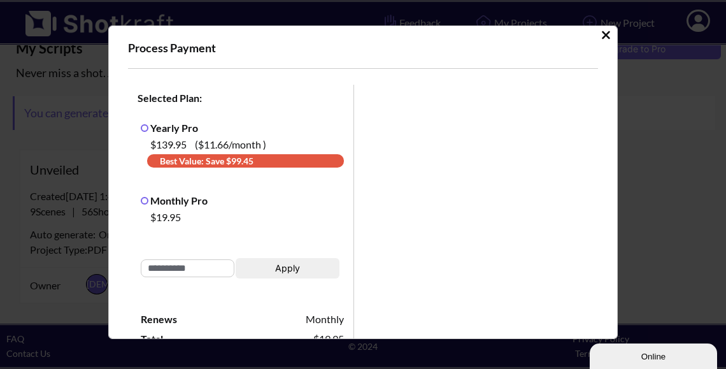
scroll to position [4, 0]
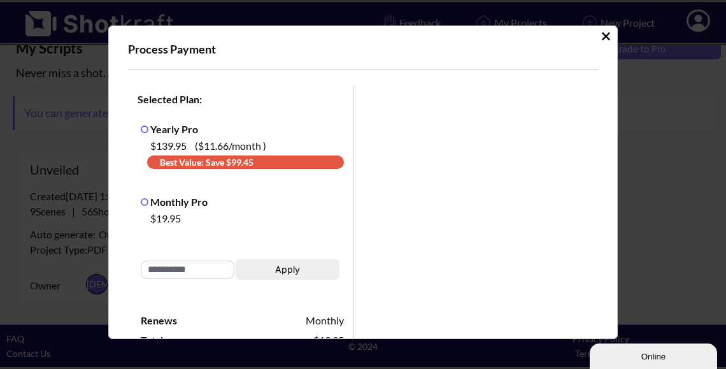
click at [602, 36] on icon "Idle Modal" at bounding box center [606, 36] width 8 height 8
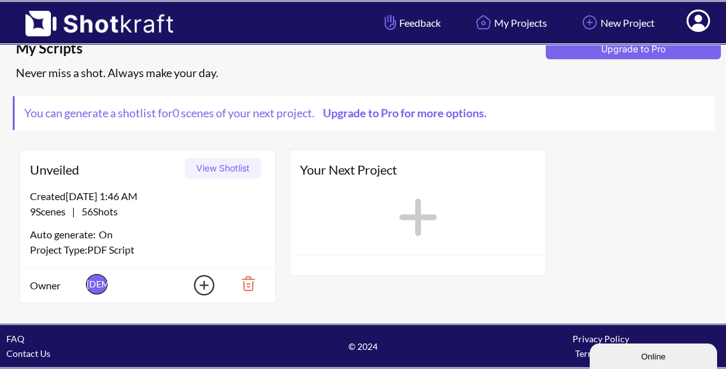
click at [432, 115] on link "Upgrade to Pro for more options." at bounding box center [404, 113] width 178 height 14
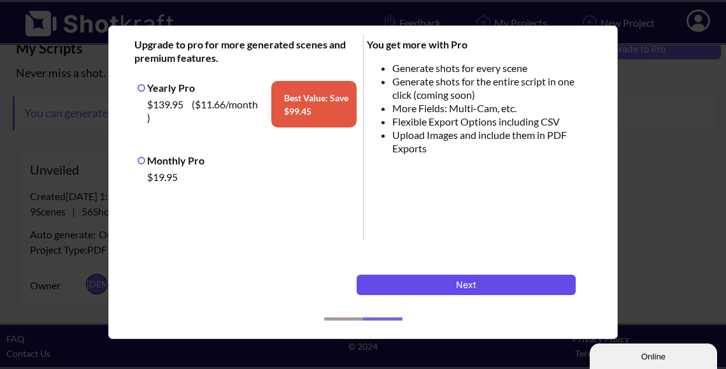
scroll to position [59, 0]
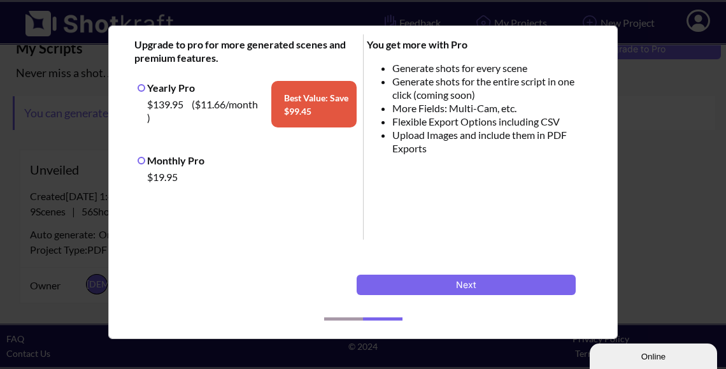
click at [143, 158] on label "Monthly Pro" at bounding box center [171, 160] width 67 height 12
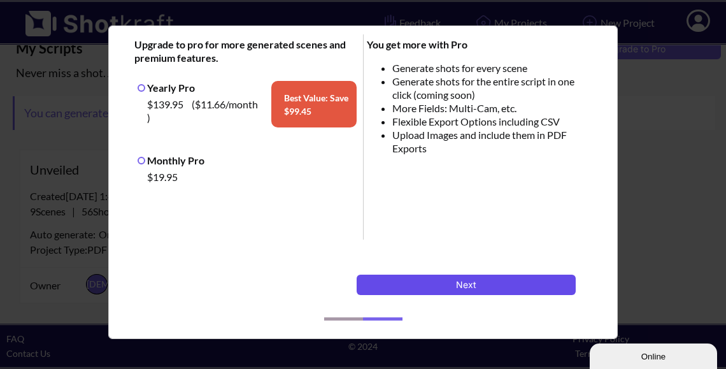
click at [452, 289] on button "Next" at bounding box center [466, 285] width 219 height 20
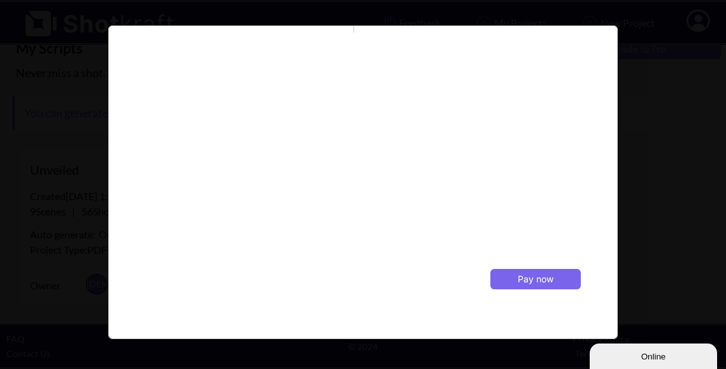
scroll to position [361, 0]
click at [542, 271] on span "Pay now" at bounding box center [536, 275] width 36 height 11
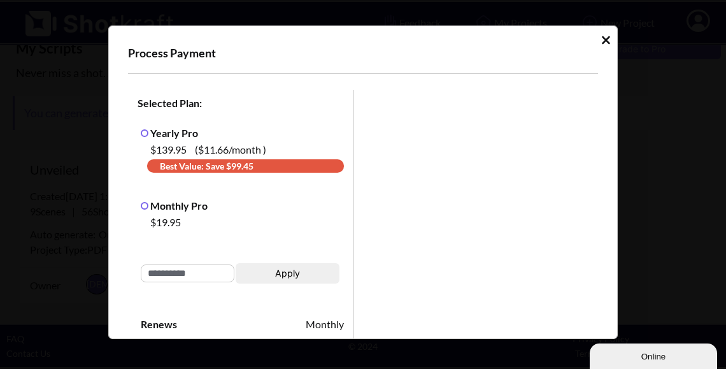
scroll to position [0, 0]
click at [602, 44] on icon "Idle Modal" at bounding box center [606, 40] width 8 height 8
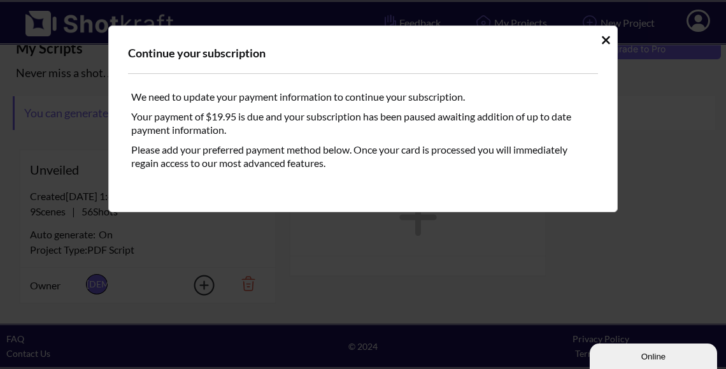
click at [606, 40] on icon "Idle Modal" at bounding box center [606, 40] width 8 height 8
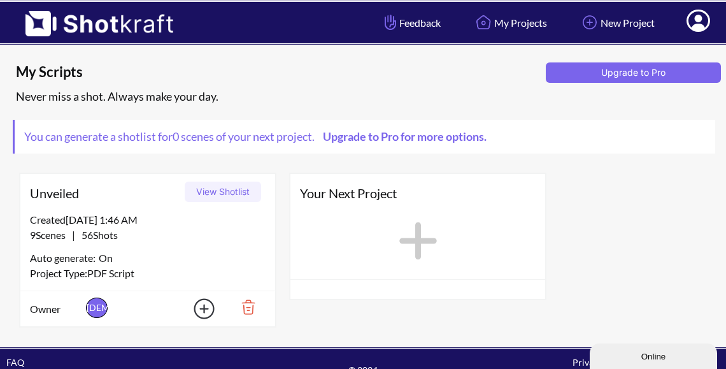
click at [701, 24] on icon at bounding box center [699, 21] width 24 height 22
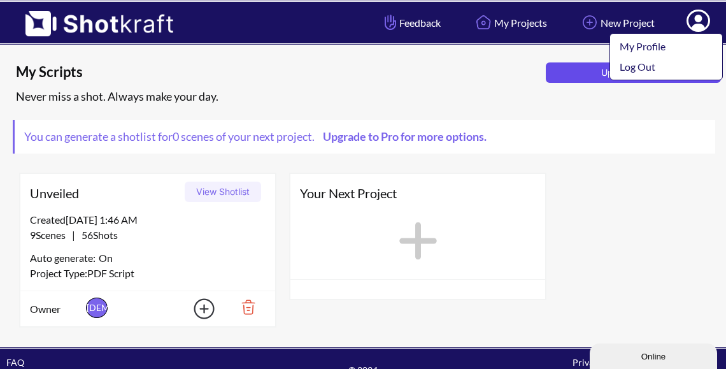
click at [663, 63] on link "Log Out" at bounding box center [663, 67] width 106 height 20
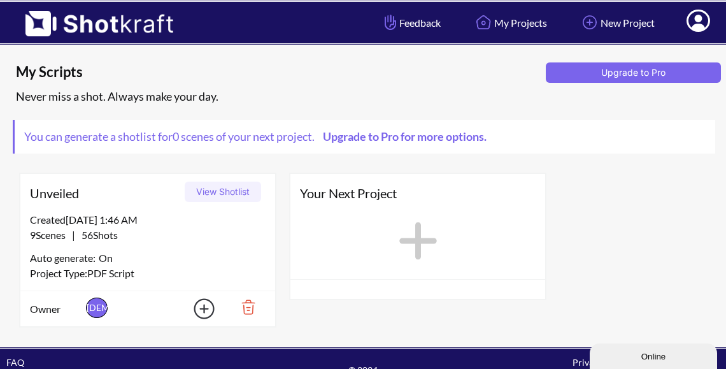
click at [660, 353] on div "Online" at bounding box center [654, 357] width 108 height 10
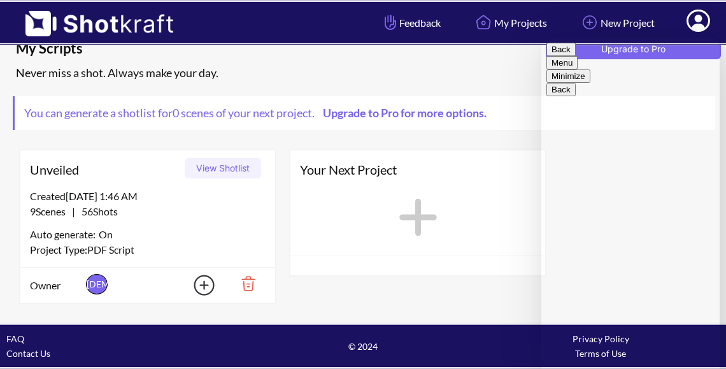
scroll to position [24, 0]
type textarea "**********"
click at [591, 80] on button "Minimize" at bounding box center [569, 86] width 44 height 13
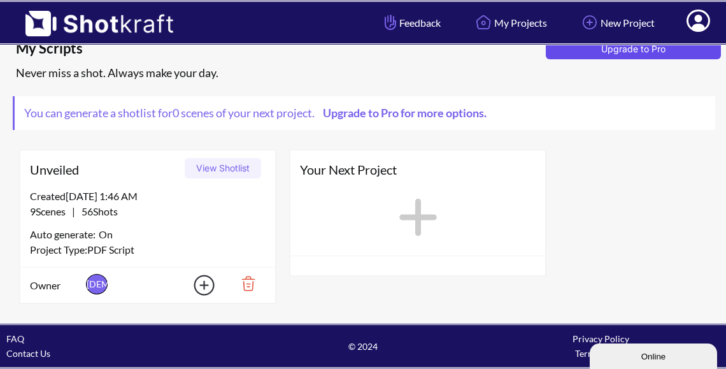
click at [632, 54] on button "Upgrade to Pro" at bounding box center [633, 49] width 175 height 20
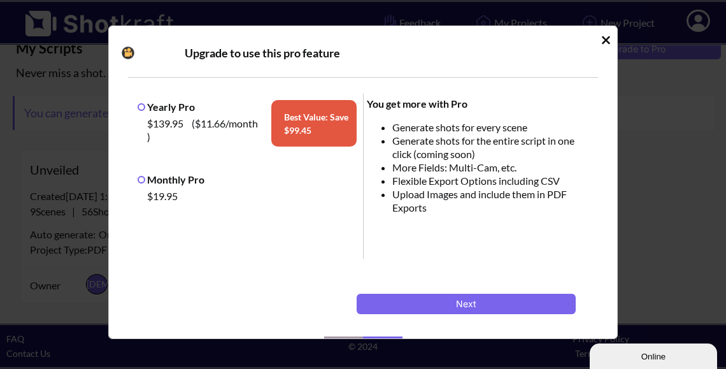
click at [141, 181] on label "Monthly Pro" at bounding box center [171, 179] width 67 height 12
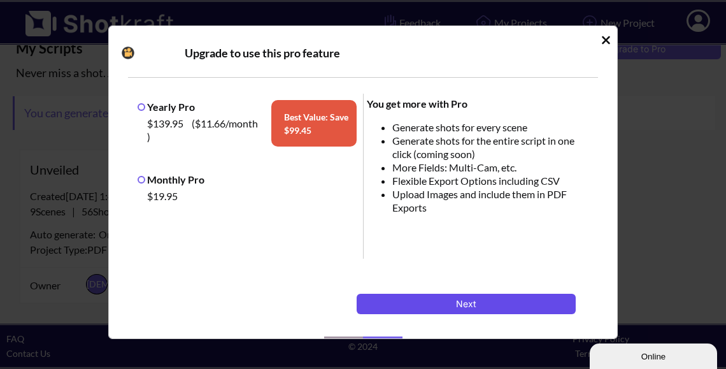
click at [459, 303] on button "Next" at bounding box center [466, 304] width 219 height 20
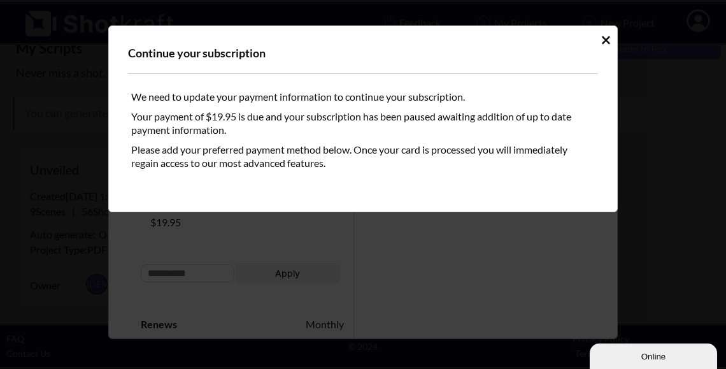
click at [608, 44] on icon "Idle Modal" at bounding box center [606, 40] width 10 height 13
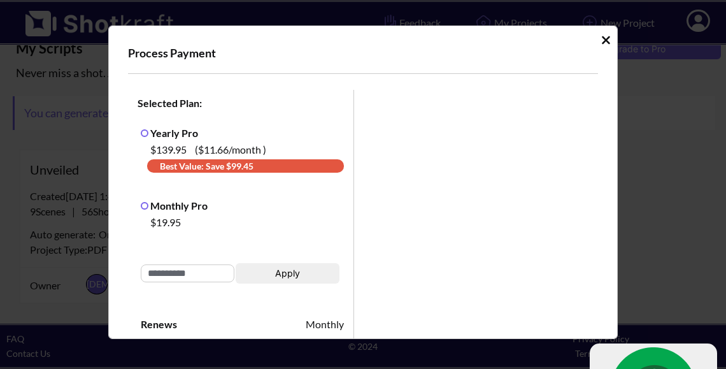
click at [601, 42] on icon "Idle Modal" at bounding box center [606, 40] width 10 height 13
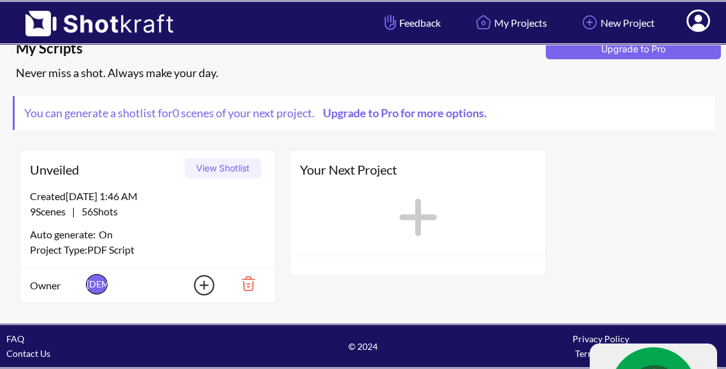
click at [220, 171] on button "View Shotlist" at bounding box center [223, 168] width 76 height 20
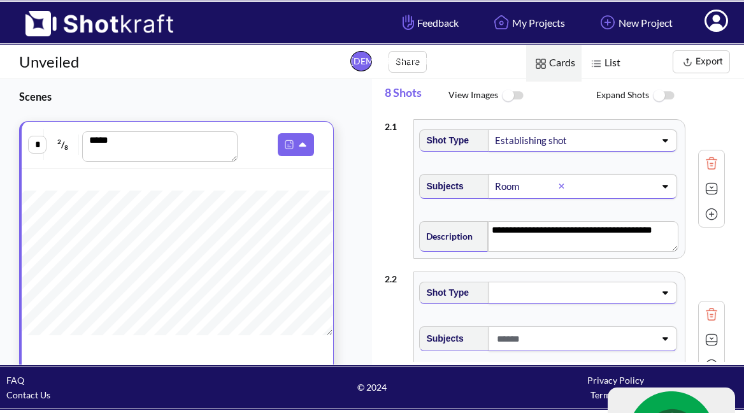
click at [540, 63] on img at bounding box center [541, 63] width 17 height 17
click at [509, 97] on img at bounding box center [512, 95] width 29 height 27
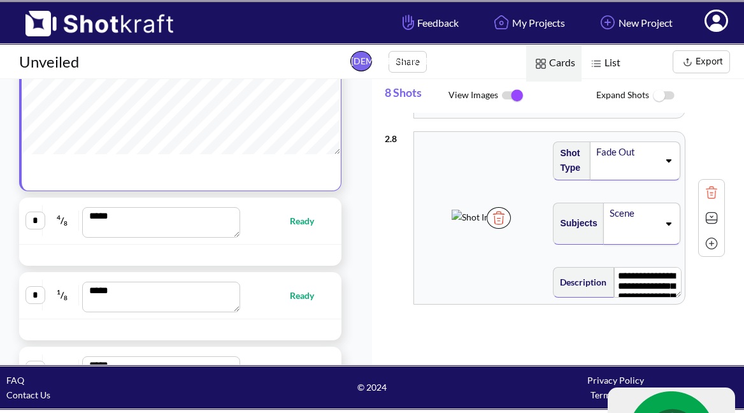
scroll to position [184, 0]
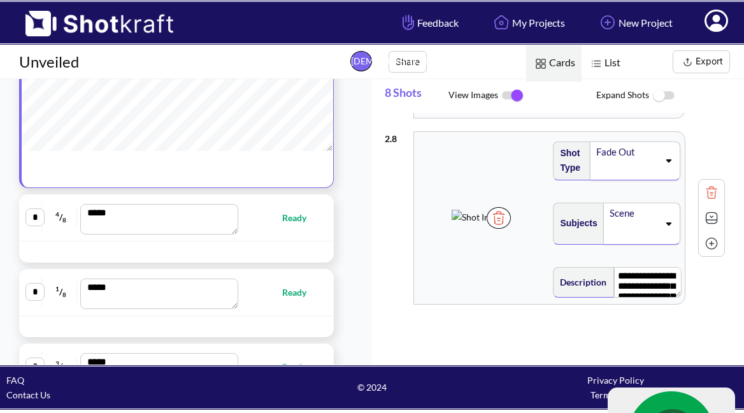
click at [663, 96] on img at bounding box center [663, 95] width 29 height 27
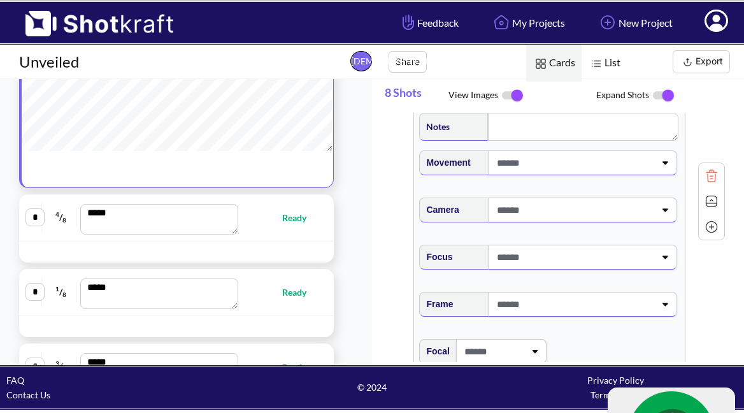
click at [668, 97] on img at bounding box center [663, 95] width 29 height 27
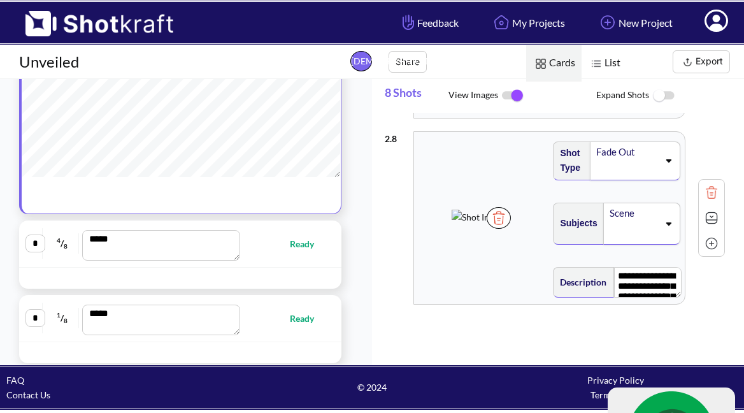
scroll to position [173, 0]
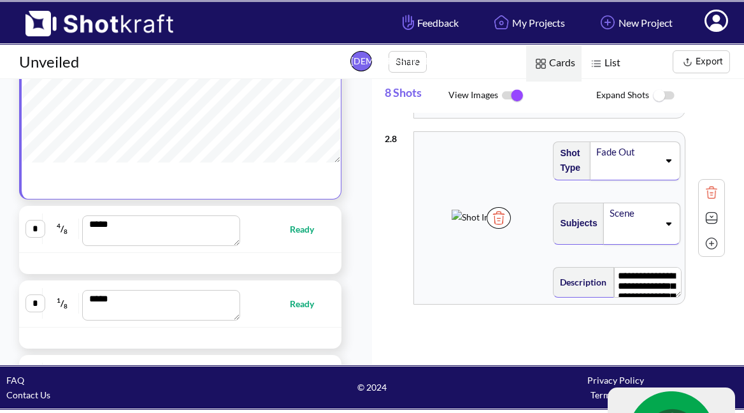
click at [292, 227] on span "Ready" at bounding box center [308, 229] width 37 height 15
type textarea "**********"
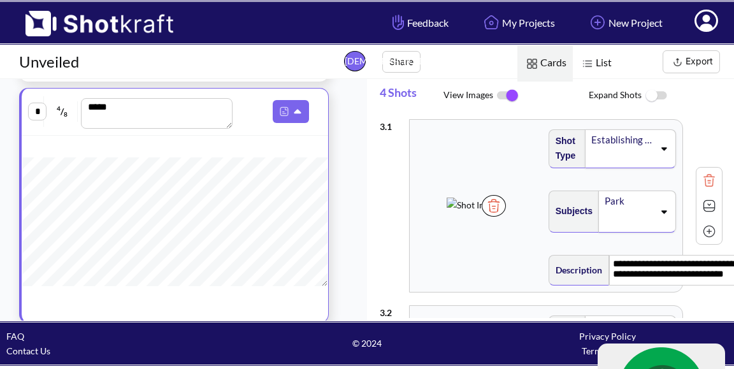
scroll to position [0, 0]
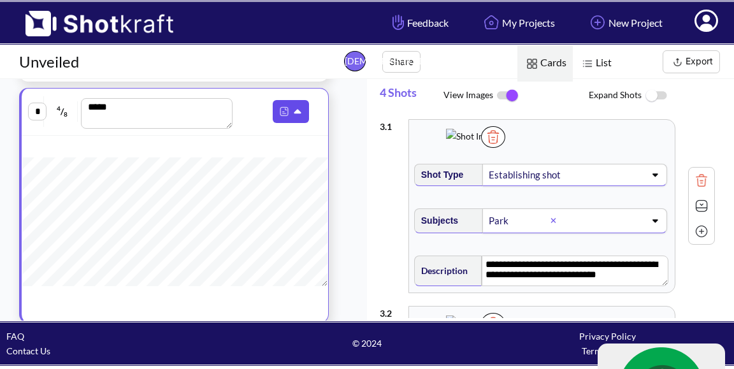
click at [299, 115] on icon at bounding box center [298, 111] width 13 height 11
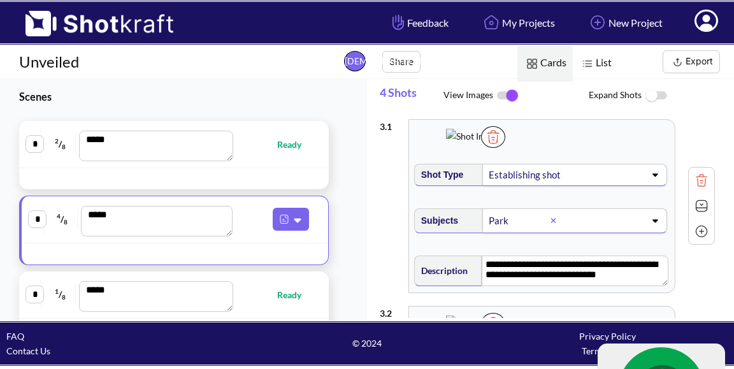
click at [290, 143] on span "Ready" at bounding box center [295, 144] width 37 height 15
type textarea "**********"
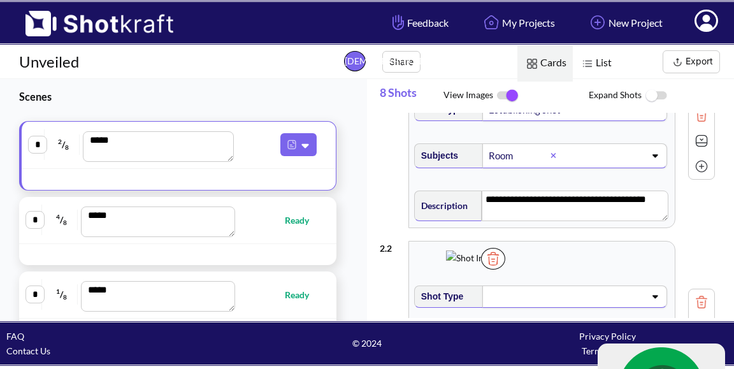
click at [291, 225] on span "Ready" at bounding box center [303, 220] width 37 height 15
type textarea "**********"
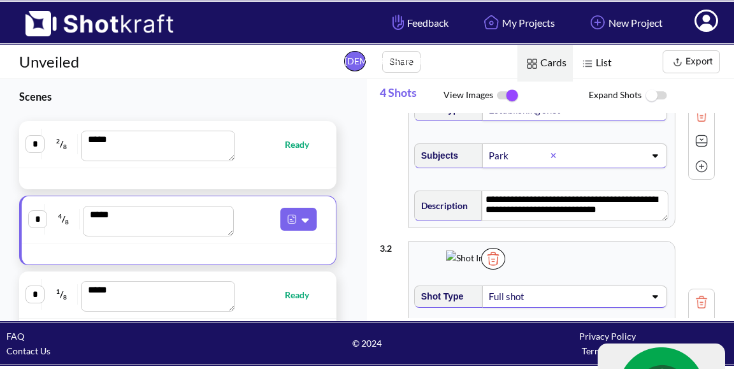
click at [691, 65] on button "Export" at bounding box center [691, 61] width 57 height 23
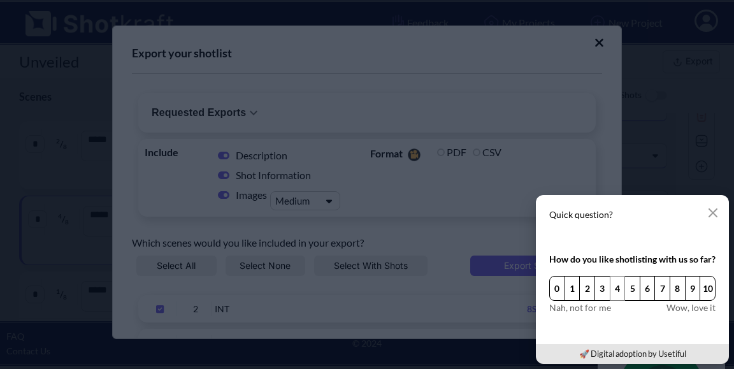
click at [620, 289] on button "4" at bounding box center [618, 288] width 16 height 25
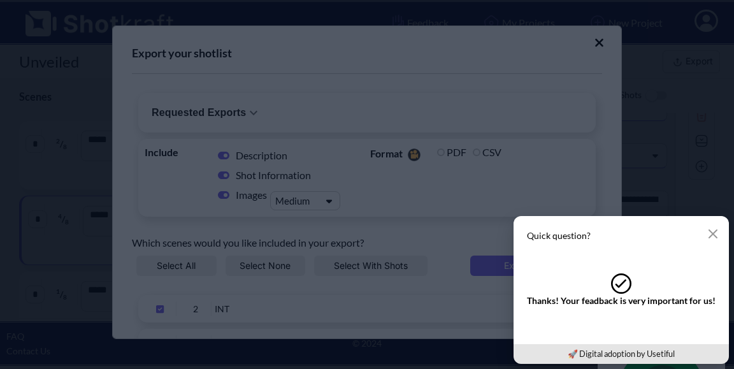
click at [716, 236] on icon "button" at bounding box center [713, 234] width 10 height 10
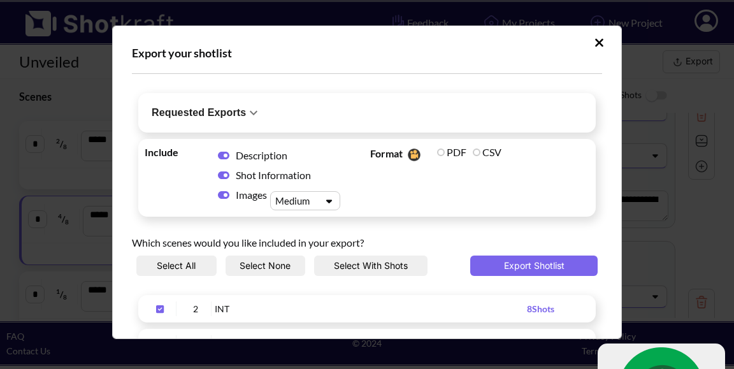
click at [332, 201] on icon "Upload Script" at bounding box center [329, 201] width 18 height 10
click at [296, 229] on div "Small" at bounding box center [308, 222] width 57 height 18
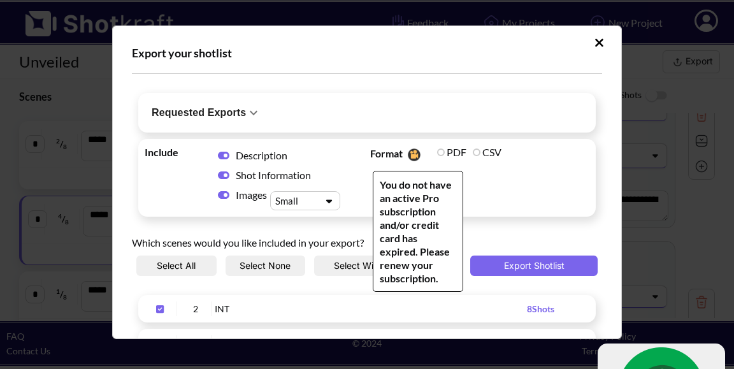
click at [437, 154] on label "PDF" at bounding box center [451, 152] width 29 height 12
click at [438, 153] on label "PDF" at bounding box center [451, 152] width 29 height 12
click at [496, 175] on span "Format You do not have an active Pro subscription and/or credit card has expire…" at bounding box center [480, 177] width 226 height 71
click at [496, 199] on span "Format You do not have an active Pro subscription and/or credit card has expire…" at bounding box center [480, 177] width 226 height 71
click at [486, 212] on span "Format You do not have an active Pro subscription and/or credit card has expire…" at bounding box center [480, 177] width 226 height 71
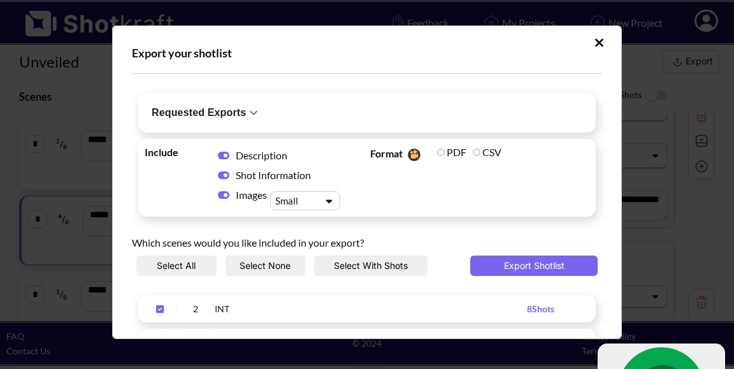
click at [338, 160] on div "Description" at bounding box center [275, 155] width 135 height 20
click at [521, 264] on button "Export Shotlist" at bounding box center [533, 265] width 127 height 20
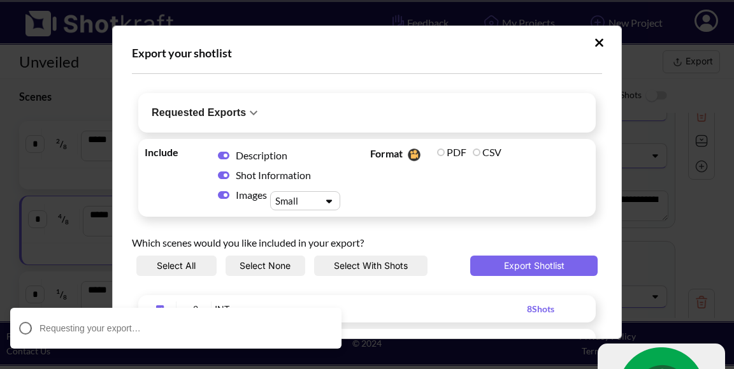
scroll to position [0, 1]
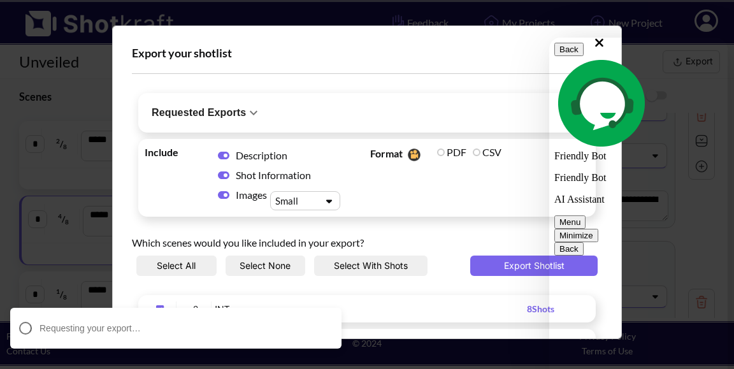
scroll to position [0, 0]
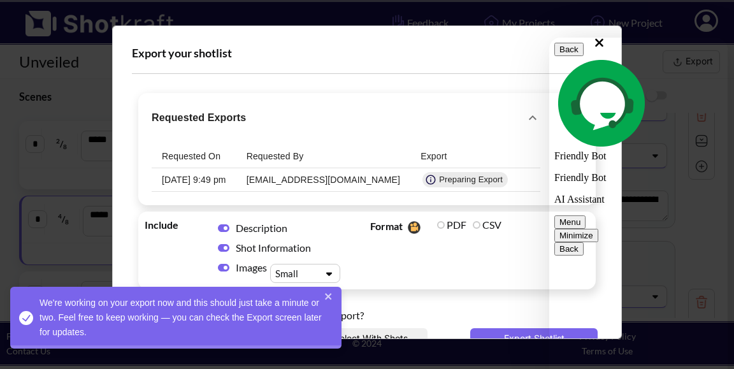
click at [598, 229] on button "Minimize" at bounding box center [576, 235] width 44 height 13
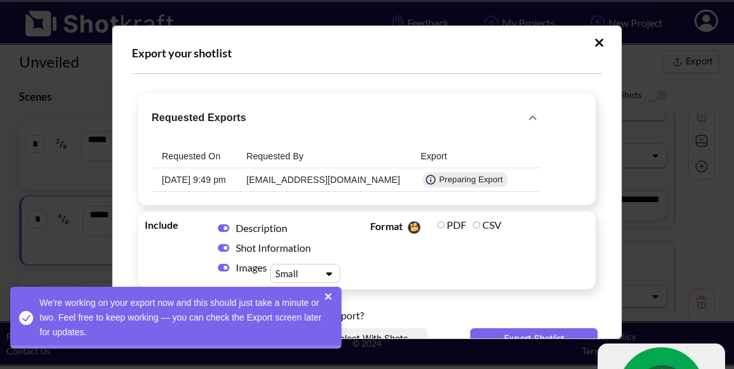
click at [331, 296] on icon "close" at bounding box center [328, 296] width 9 height 10
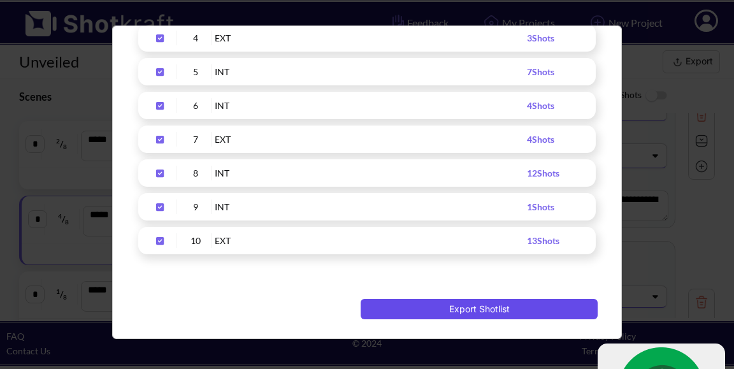
click at [508, 308] on button "Export Shotlist" at bounding box center [479, 309] width 237 height 20
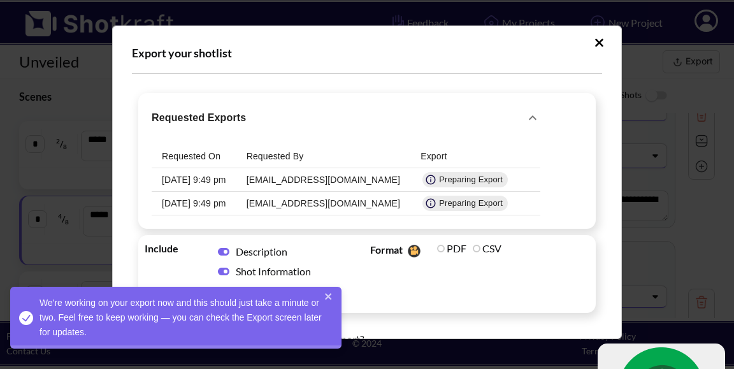
click at [498, 200] on div "Requested Exports Requested On Requested By Export 10/4/25, 9:49 pm aaronalva@g…" at bounding box center [366, 161] width 457 height 136
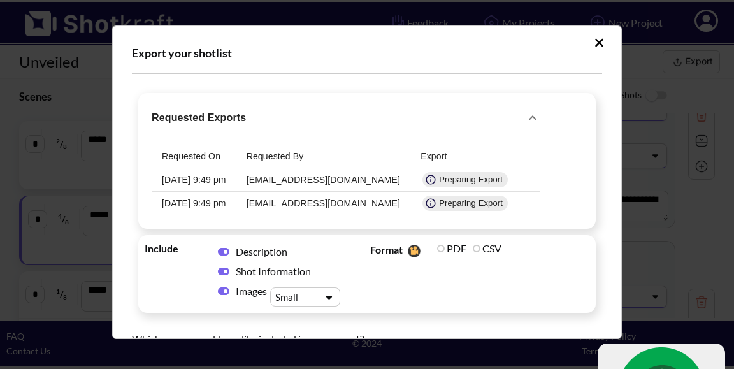
click at [525, 119] on icon "Upload Script" at bounding box center [532, 117] width 15 height 15
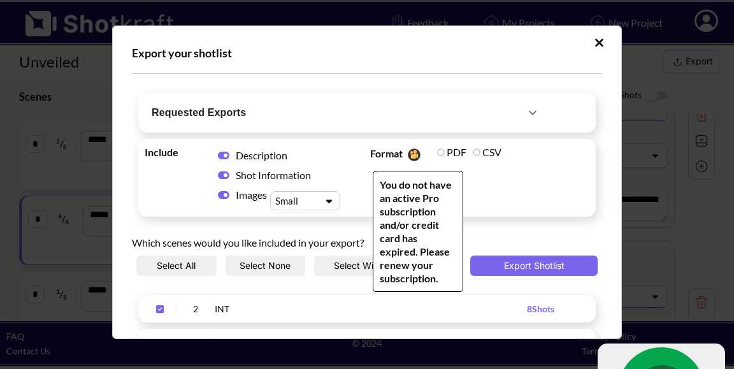
click at [438, 150] on label "PDF" at bounding box center [451, 152] width 29 height 12
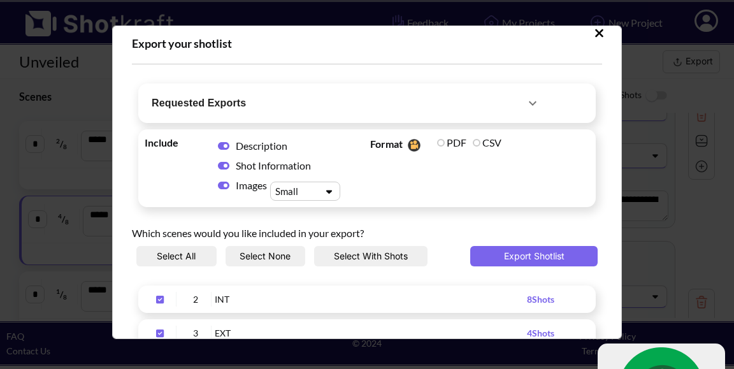
click at [595, 36] on icon "Upload Script" at bounding box center [599, 33] width 8 height 8
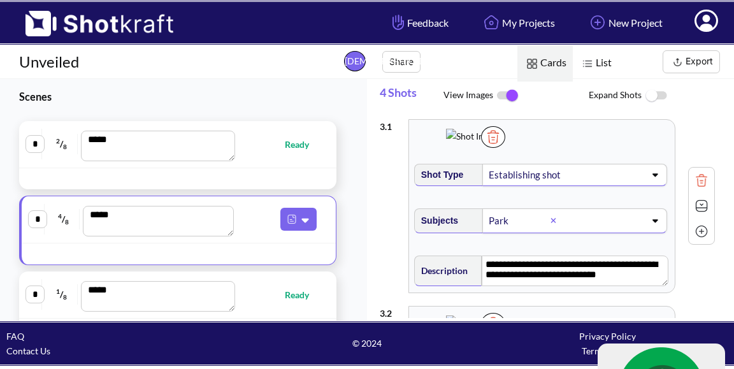
click at [607, 59] on span "List" at bounding box center [595, 63] width 45 height 36
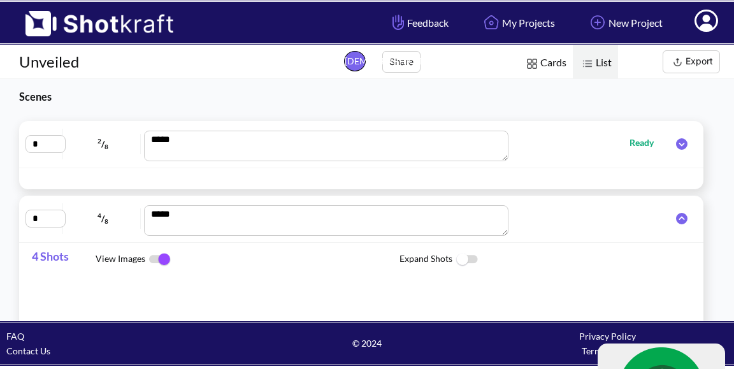
click at [542, 73] on span "Cards" at bounding box center [544, 63] width 55 height 36
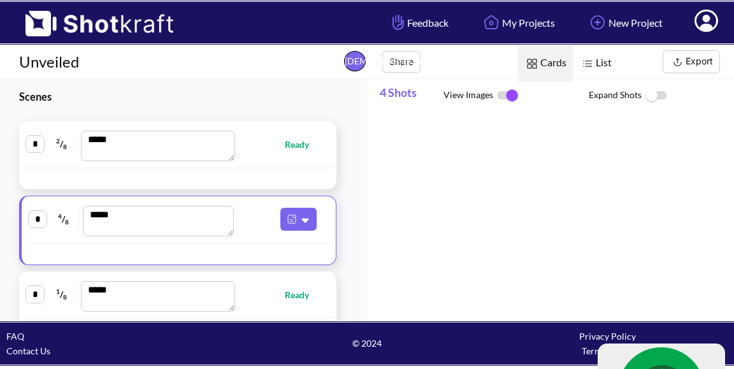
click at [550, 68] on span "Cards" at bounding box center [544, 63] width 55 height 36
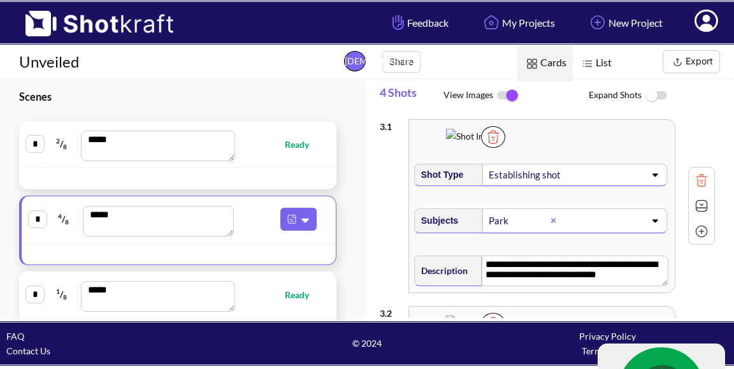
click at [708, 24] on icon at bounding box center [706, 22] width 13 height 15
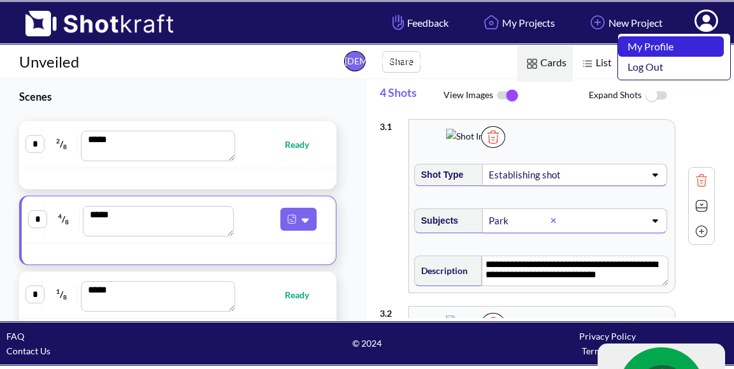
click at [686, 40] on link "My Profile" at bounding box center [671, 46] width 106 height 20
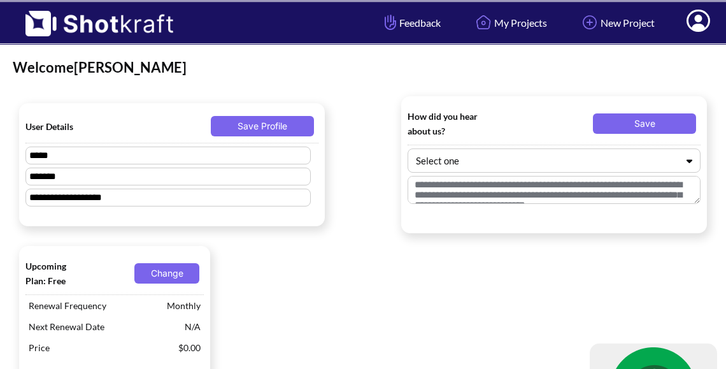
type textarea "**********"
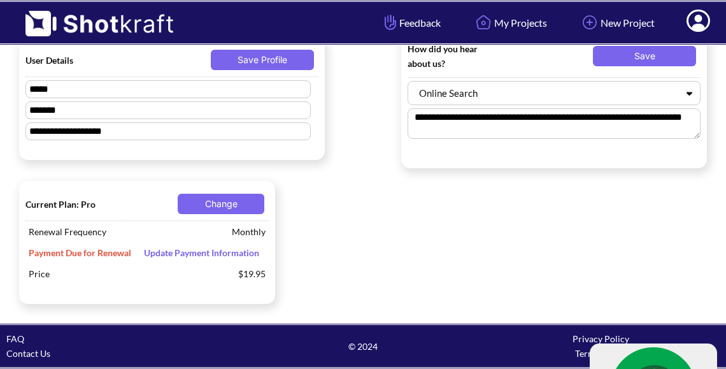
scroll to position [76, 0]
click at [238, 247] on span "Update Payment Information" at bounding box center [202, 252] width 128 height 11
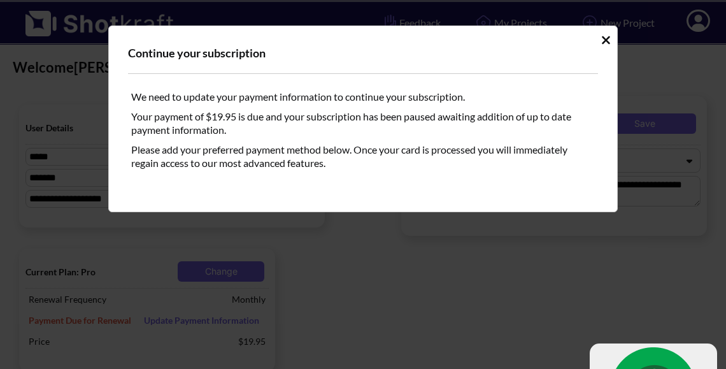
scroll to position [0, 0]
click at [604, 41] on icon "Idle Modal" at bounding box center [606, 40] width 10 height 13
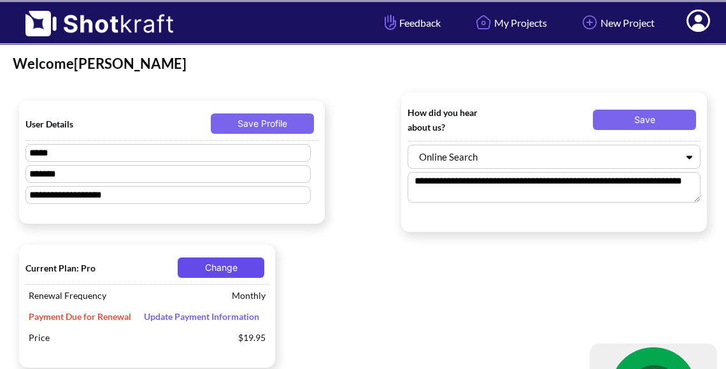
scroll to position [4, 0]
click at [239, 271] on button "Change" at bounding box center [221, 267] width 87 height 20
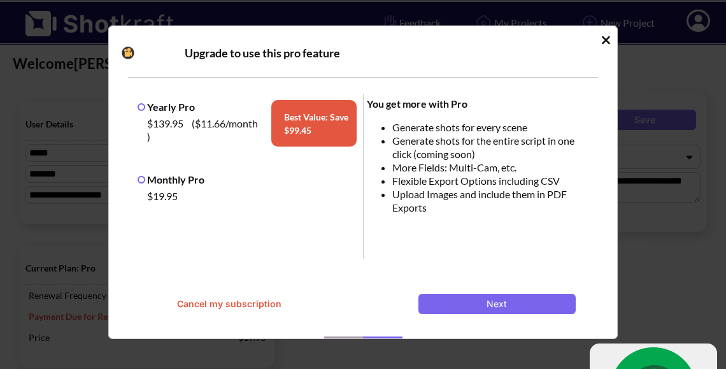
drag, startPoint x: 143, startPoint y: 178, endPoint x: 152, endPoint y: 188, distance: 13.5
click at [143, 178] on label "Monthly Pro" at bounding box center [171, 179] width 67 height 12
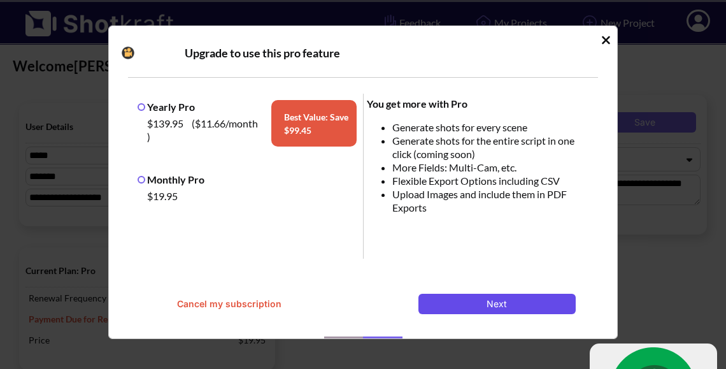
click at [484, 305] on button "Next" at bounding box center [497, 304] width 157 height 20
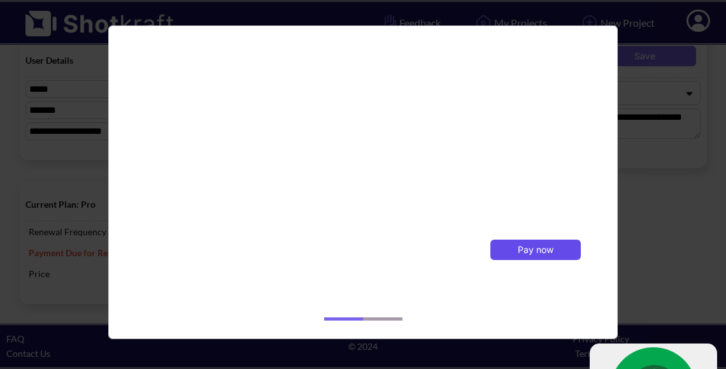
scroll to position [373, 0]
click at [522, 244] on span "Pay now" at bounding box center [536, 249] width 36 height 11
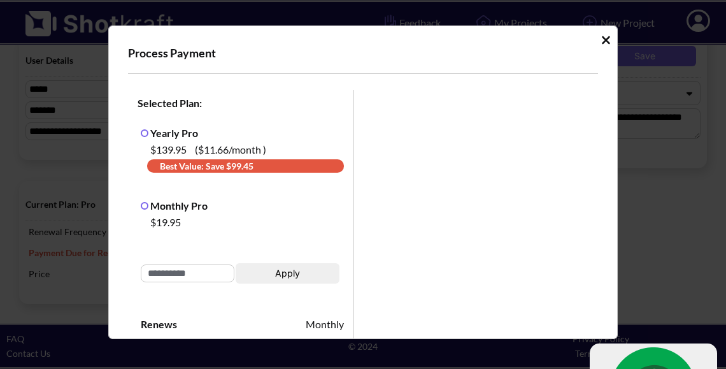
scroll to position [0, 0]
click at [602, 41] on icon "Idle Modal" at bounding box center [606, 40] width 8 height 8
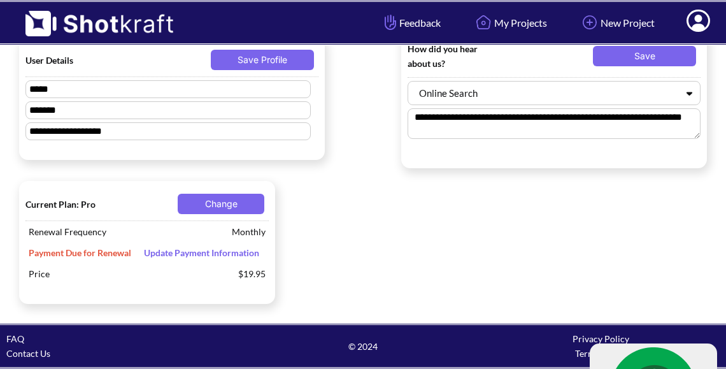
drag, startPoint x: 93, startPoint y: 255, endPoint x: 110, endPoint y: 245, distance: 20.0
click at [94, 254] on span "Payment Due for Renewal" at bounding box center [79, 252] width 109 height 21
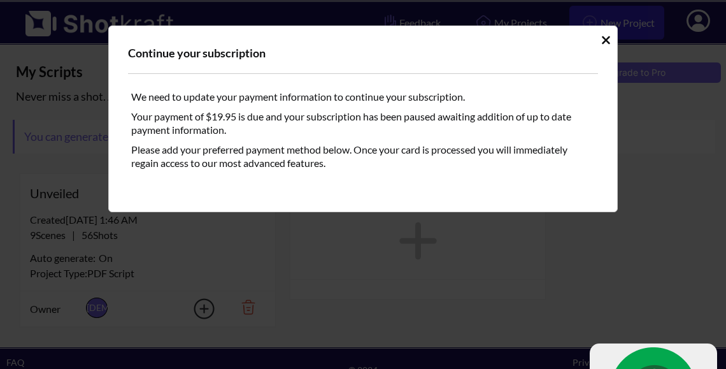
click at [605, 35] on icon "Idle Modal" at bounding box center [606, 40] width 10 height 13
